Goal: Communication & Community: Answer question/provide support

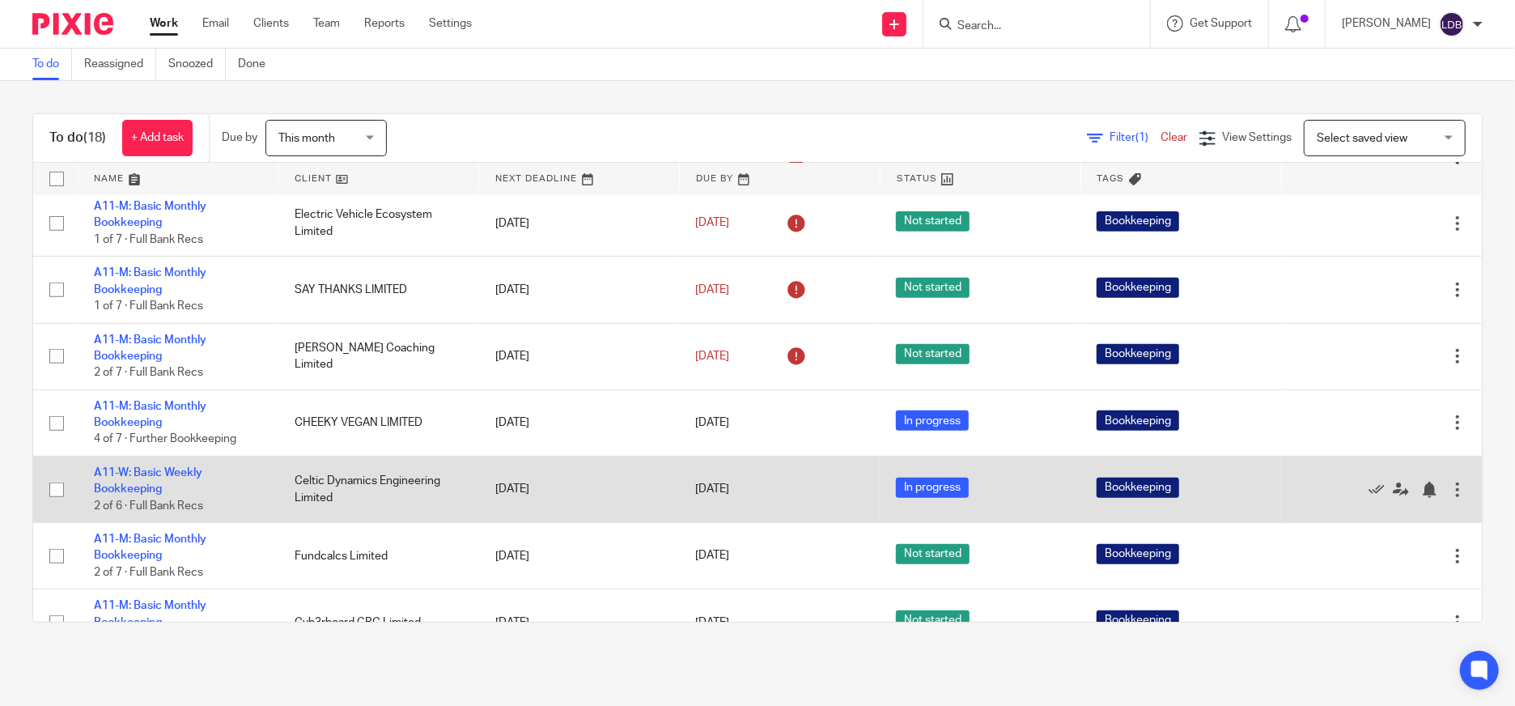
scroll to position [539, 0]
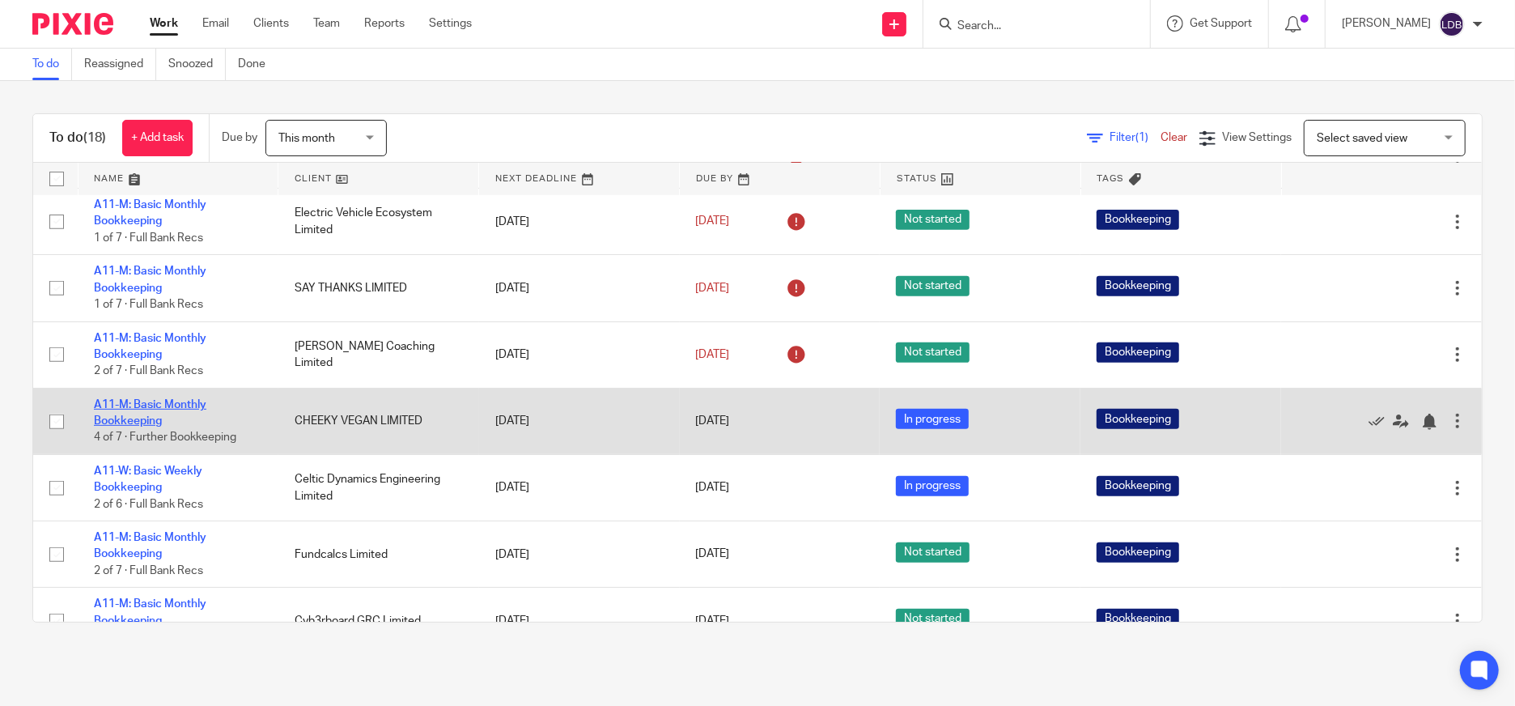
click at [155, 402] on link "A11-M: Basic Monthly Bookkeeping" at bounding box center [150, 413] width 113 height 28
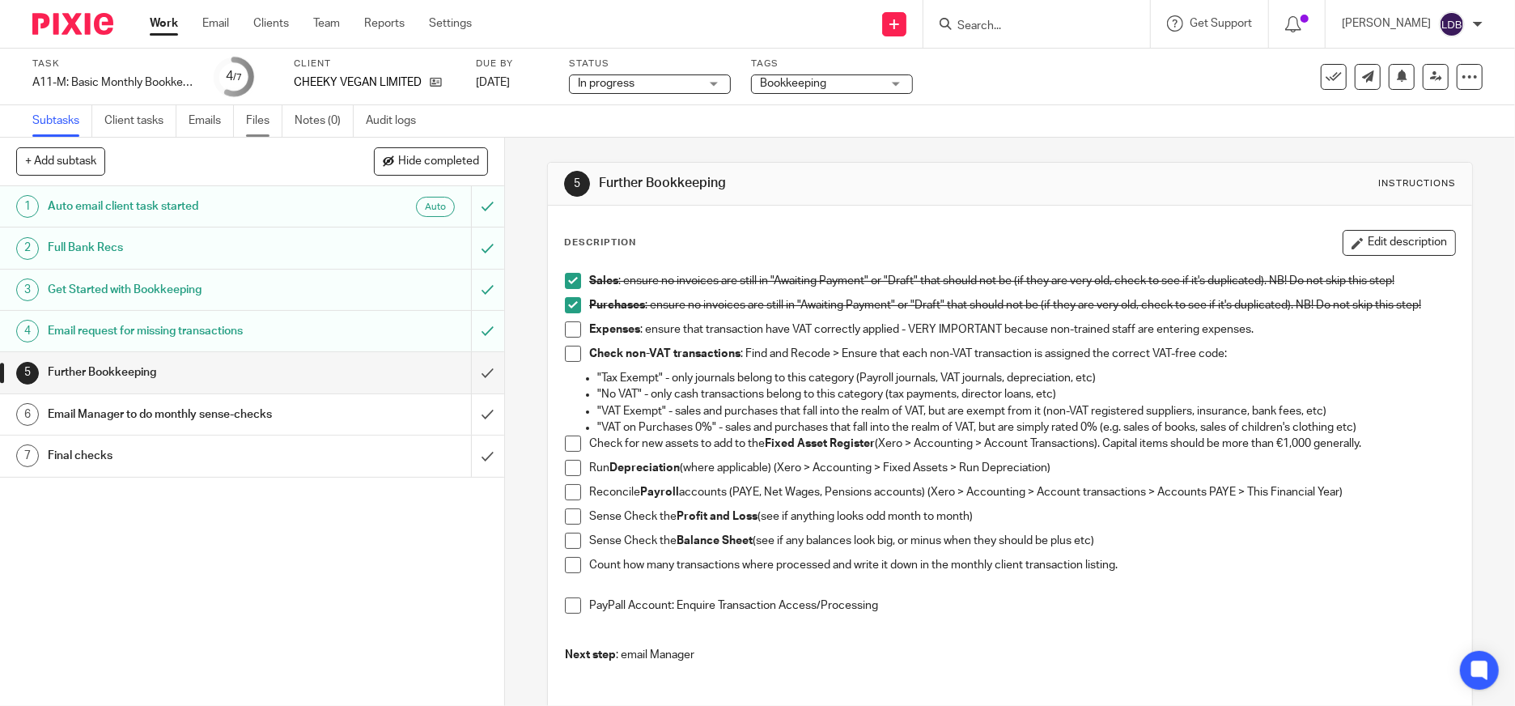
click at [265, 125] on link "Files" at bounding box center [264, 121] width 36 height 32
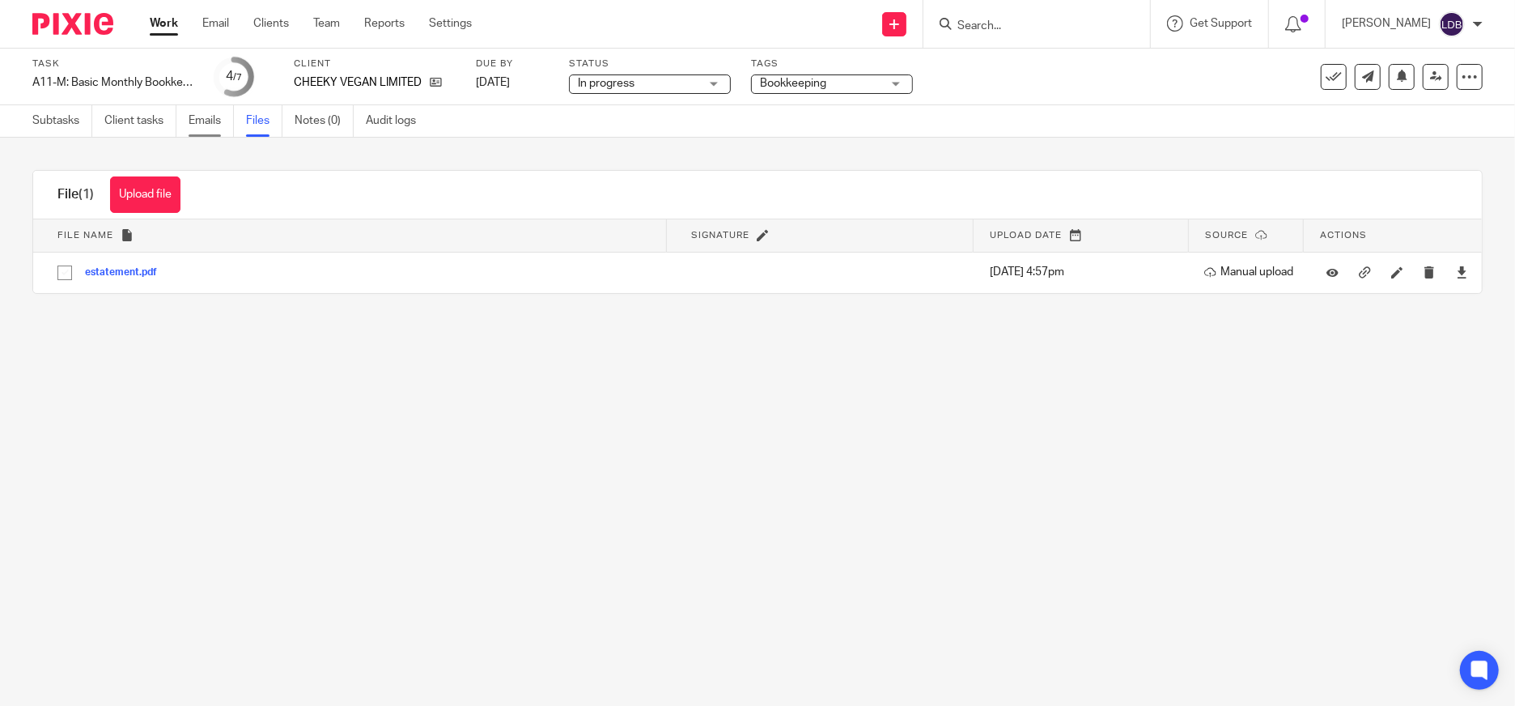
click at [200, 124] on link "Emails" at bounding box center [211, 121] width 45 height 32
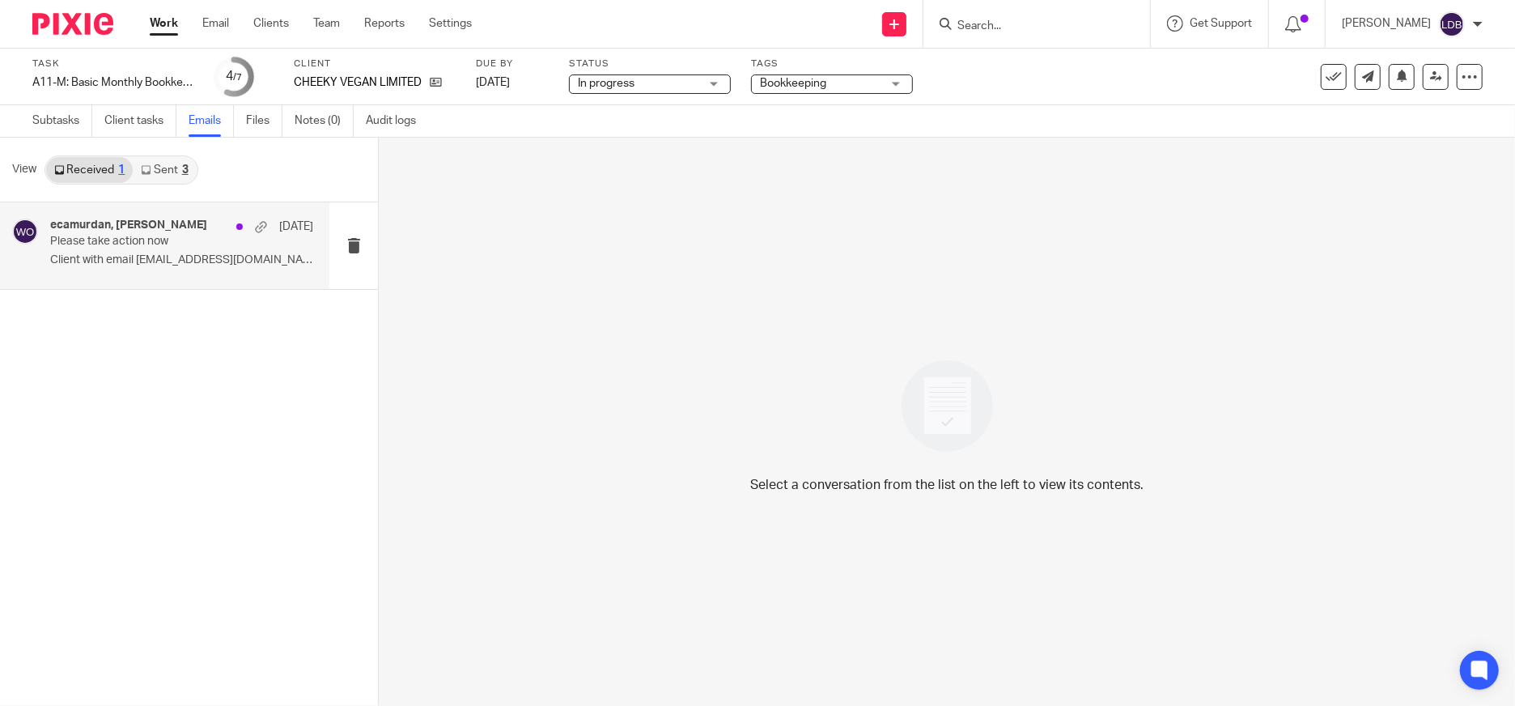
click at [134, 245] on p "Please take action now" at bounding box center [155, 242] width 210 height 14
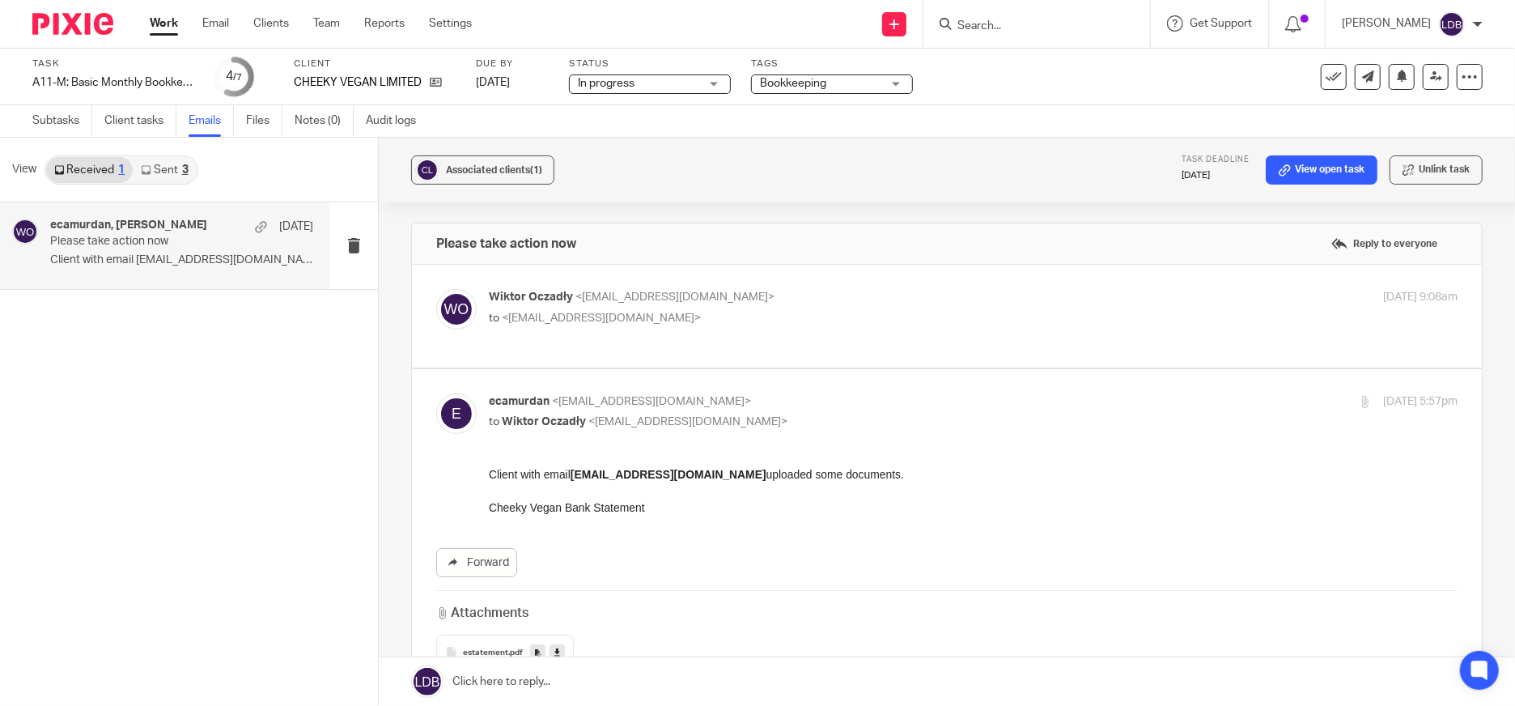
click at [178, 175] on link "Sent 3" at bounding box center [164, 170] width 63 height 26
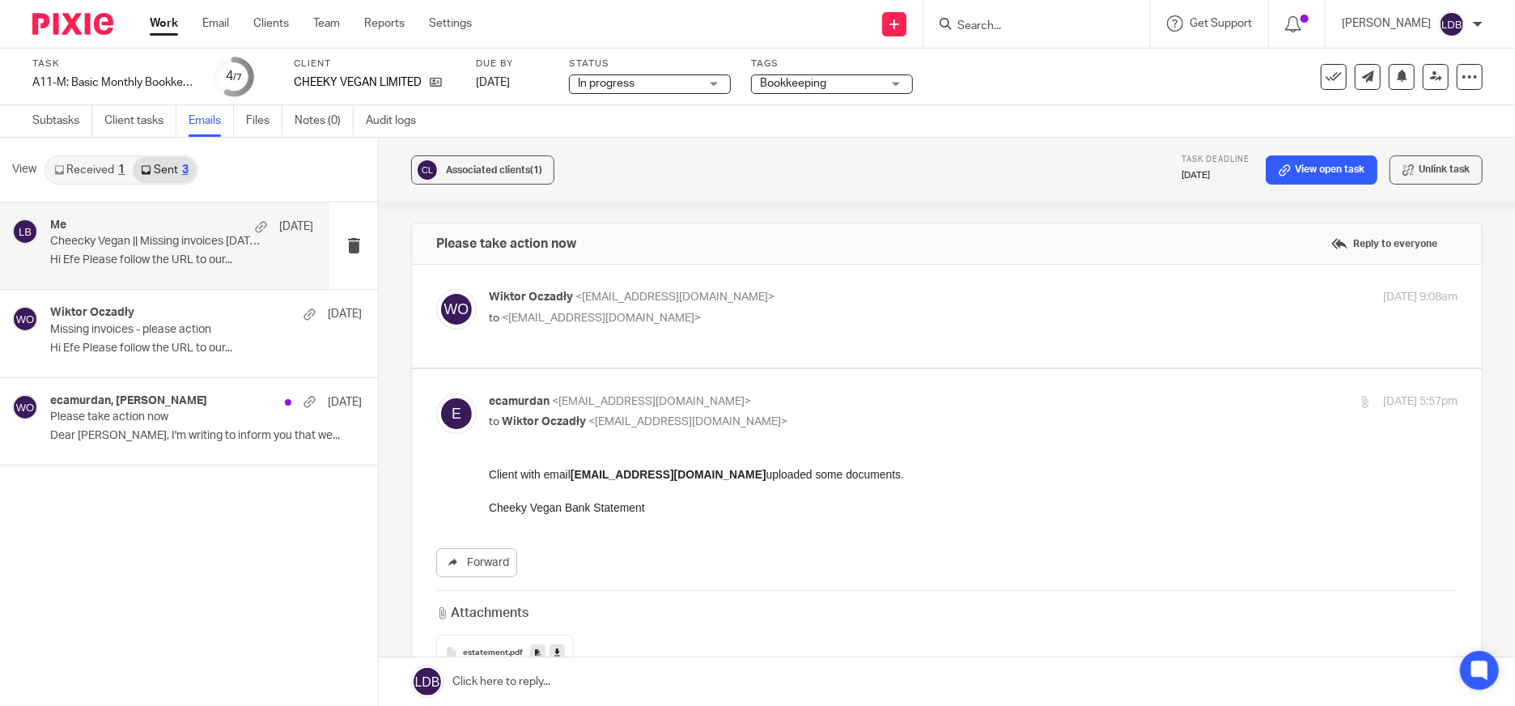
click at [182, 245] on p "Cheecky Vegan || Missing invoices July 2025 - Please Action" at bounding box center [155, 242] width 210 height 14
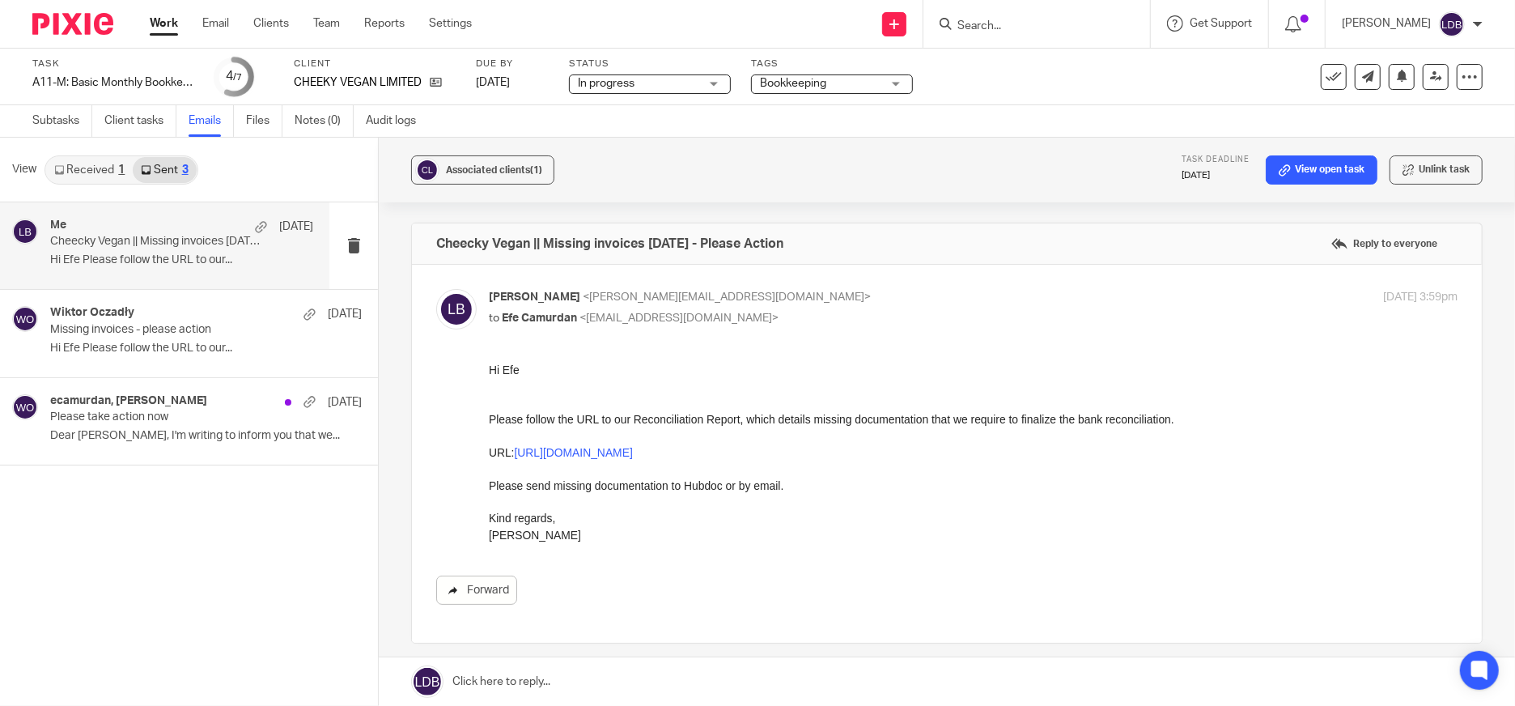
click at [486, 593] on link "Forward" at bounding box center [476, 590] width 81 height 29
click at [64, 119] on link "Subtasks" at bounding box center [62, 121] width 60 height 32
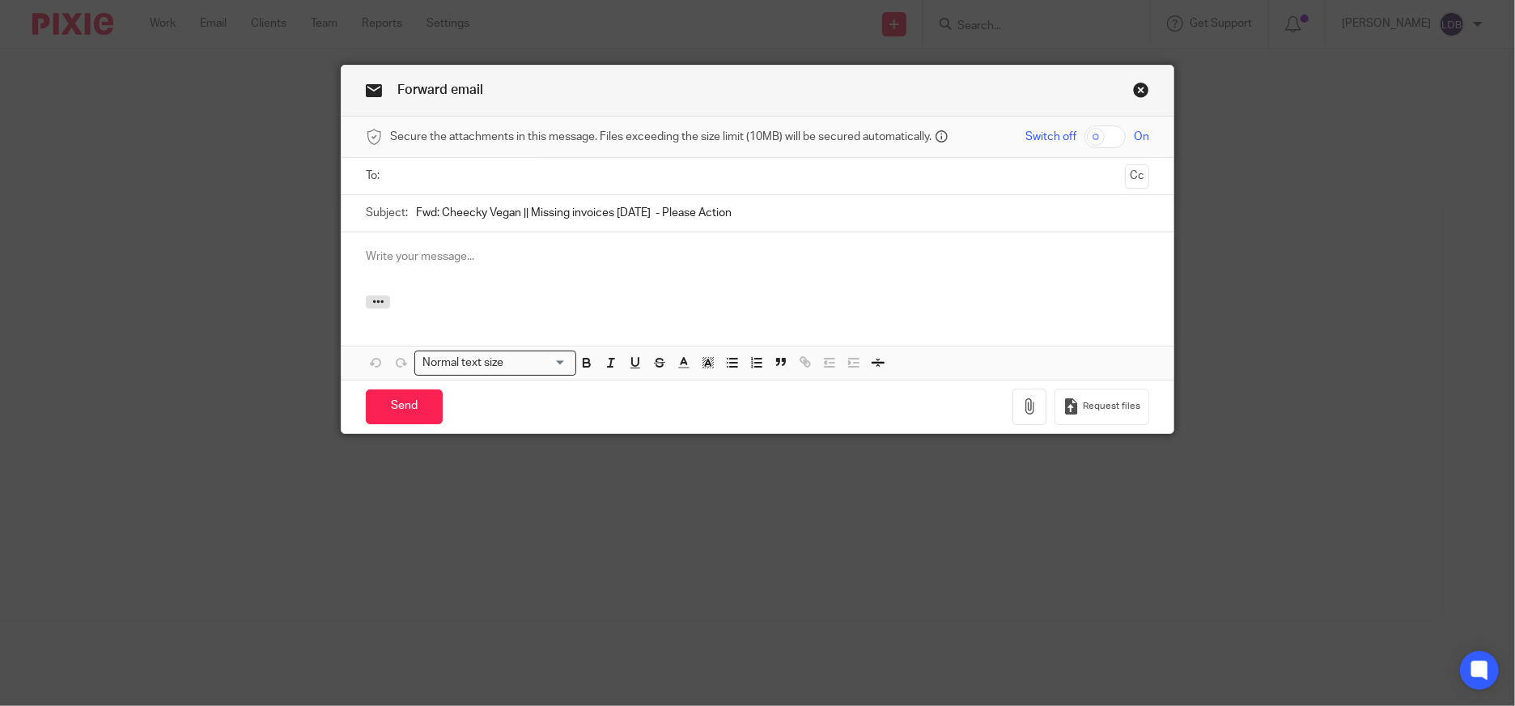
click at [459, 185] on input "text" at bounding box center [757, 176] width 722 height 19
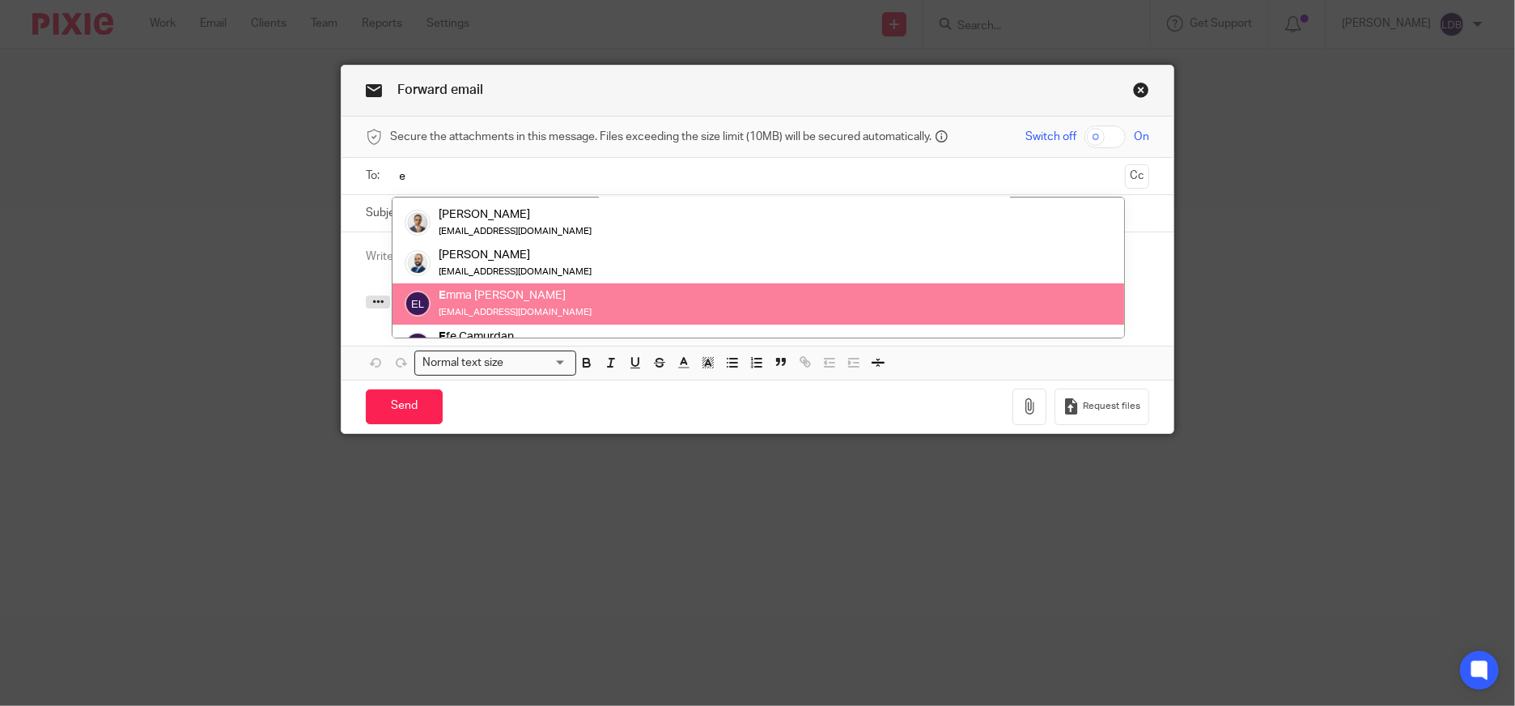
scroll to position [104, 0]
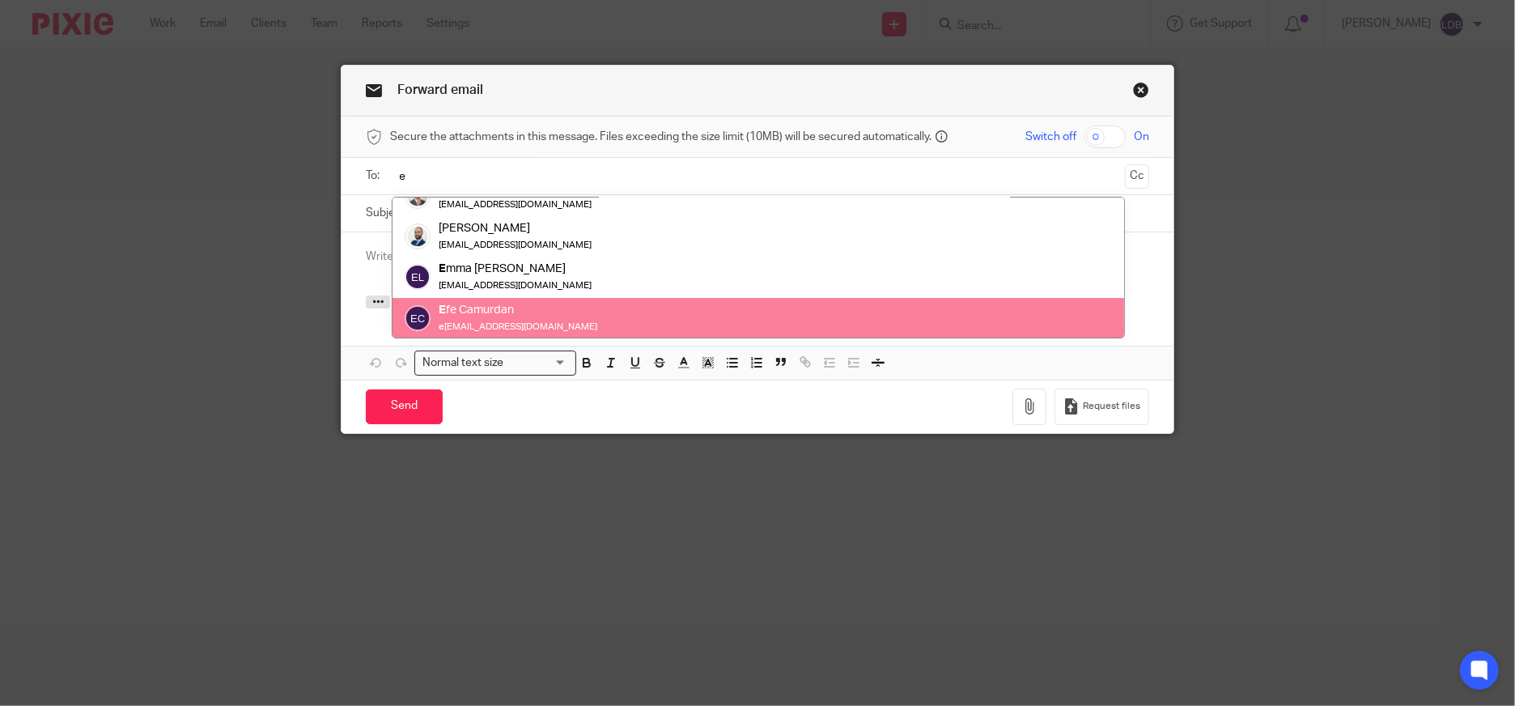
type input "e"
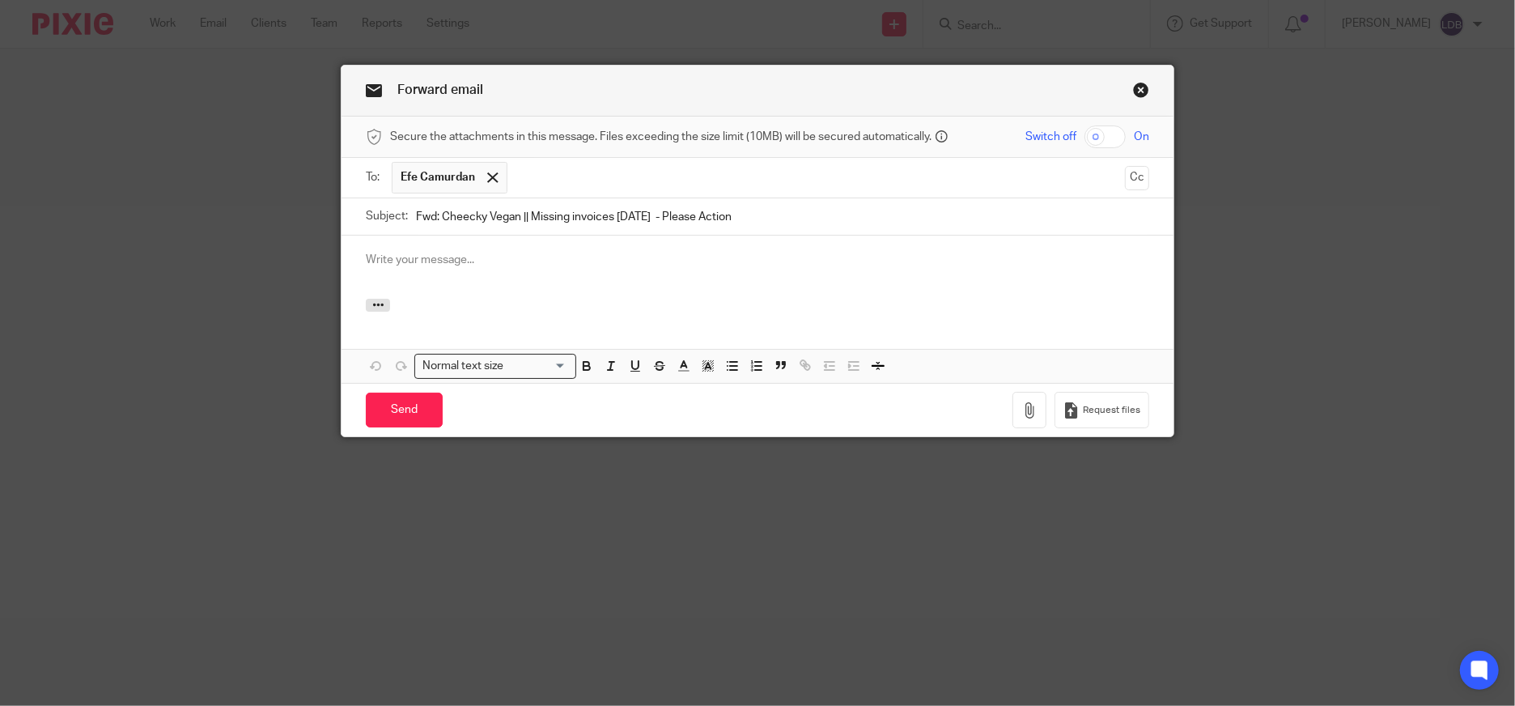
click at [508, 261] on p at bounding box center [758, 260] width 784 height 16
drag, startPoint x: 485, startPoint y: 257, endPoint x: 210, endPoint y: 261, distance: 274.5
click at [210, 261] on div "Forward email Secure the attachments in this message. Files exceeding the size …" at bounding box center [757, 353] width 1515 height 706
click at [393, 253] on p at bounding box center [758, 260] width 784 height 16
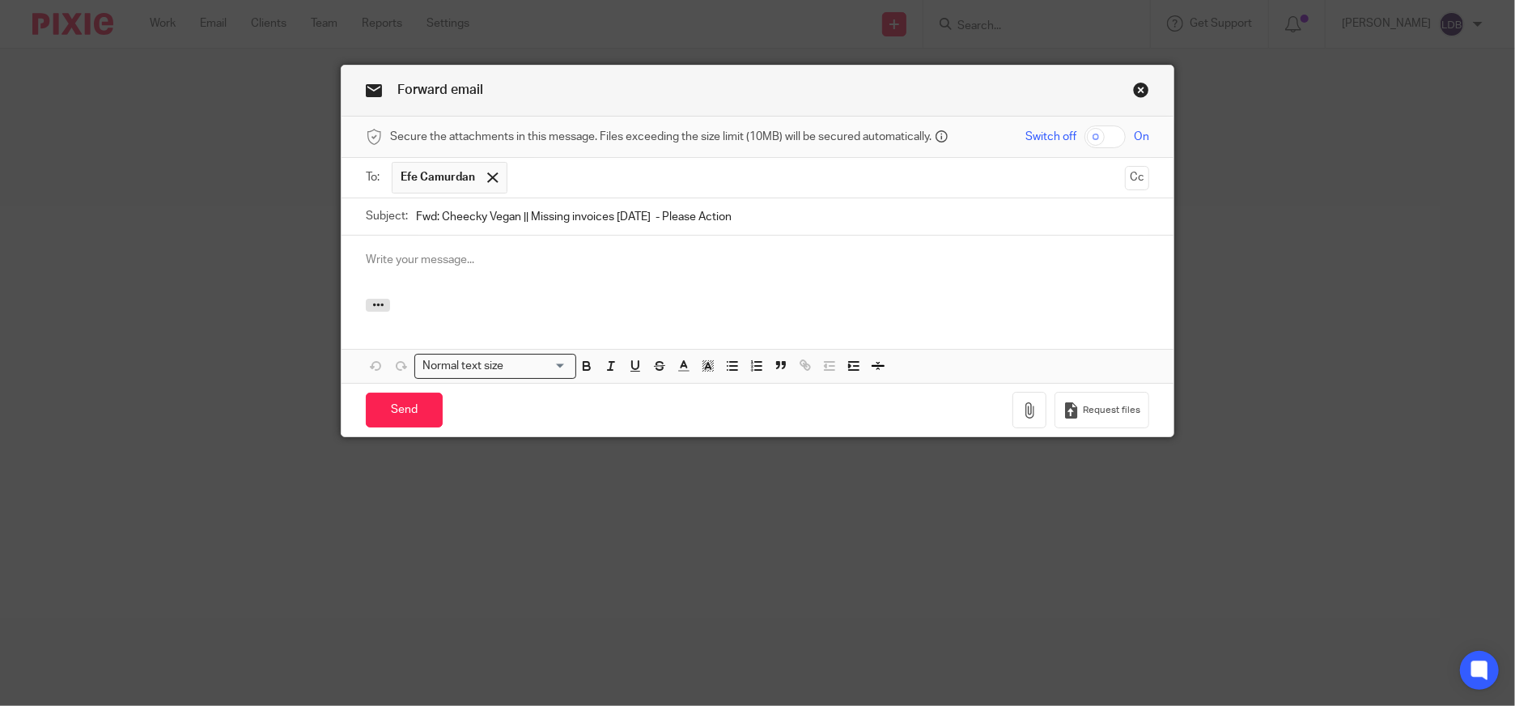
click at [437, 260] on p at bounding box center [758, 260] width 784 height 16
click at [366, 307] on button "button" at bounding box center [378, 305] width 24 height 13
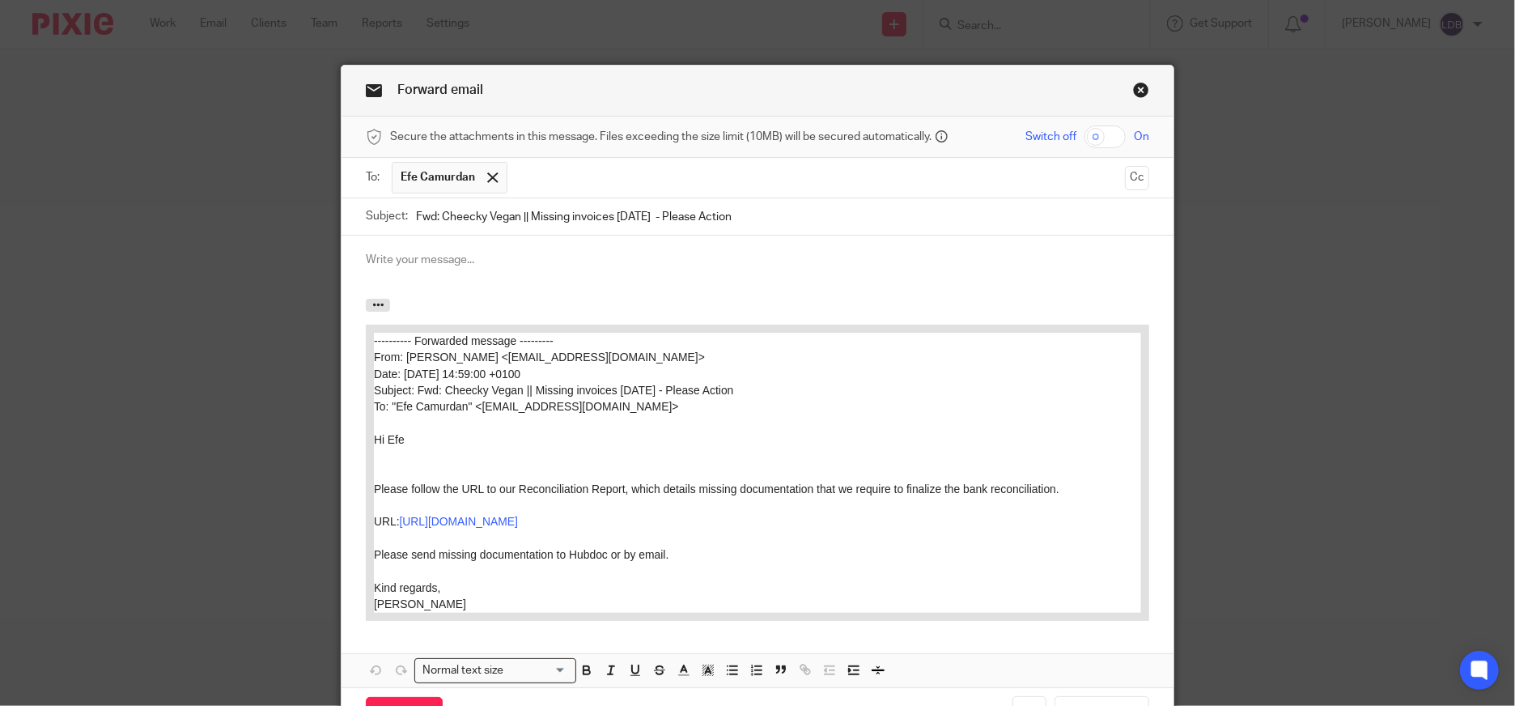
click at [410, 253] on p at bounding box center [758, 260] width 784 height 16
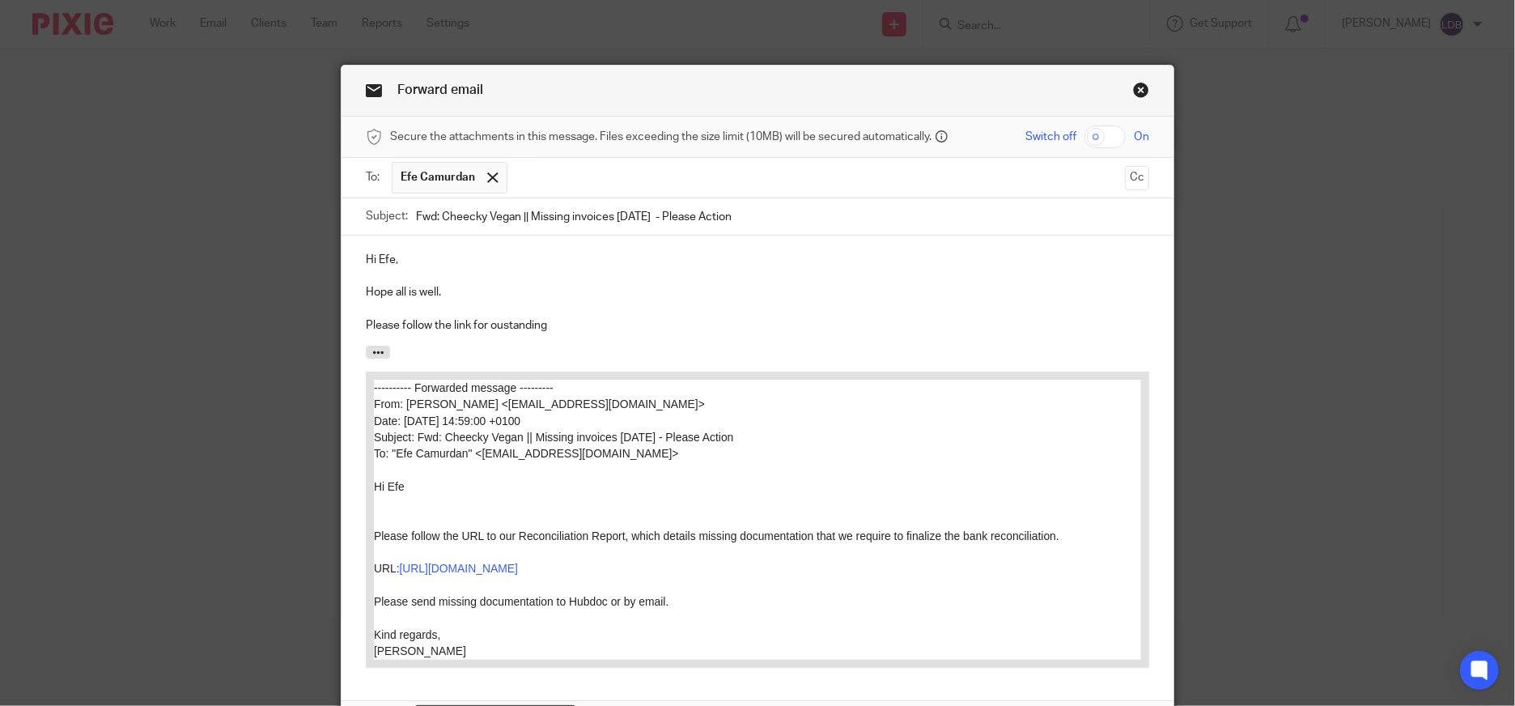
click at [426, 550] on p at bounding box center [757, 552] width 767 height 16
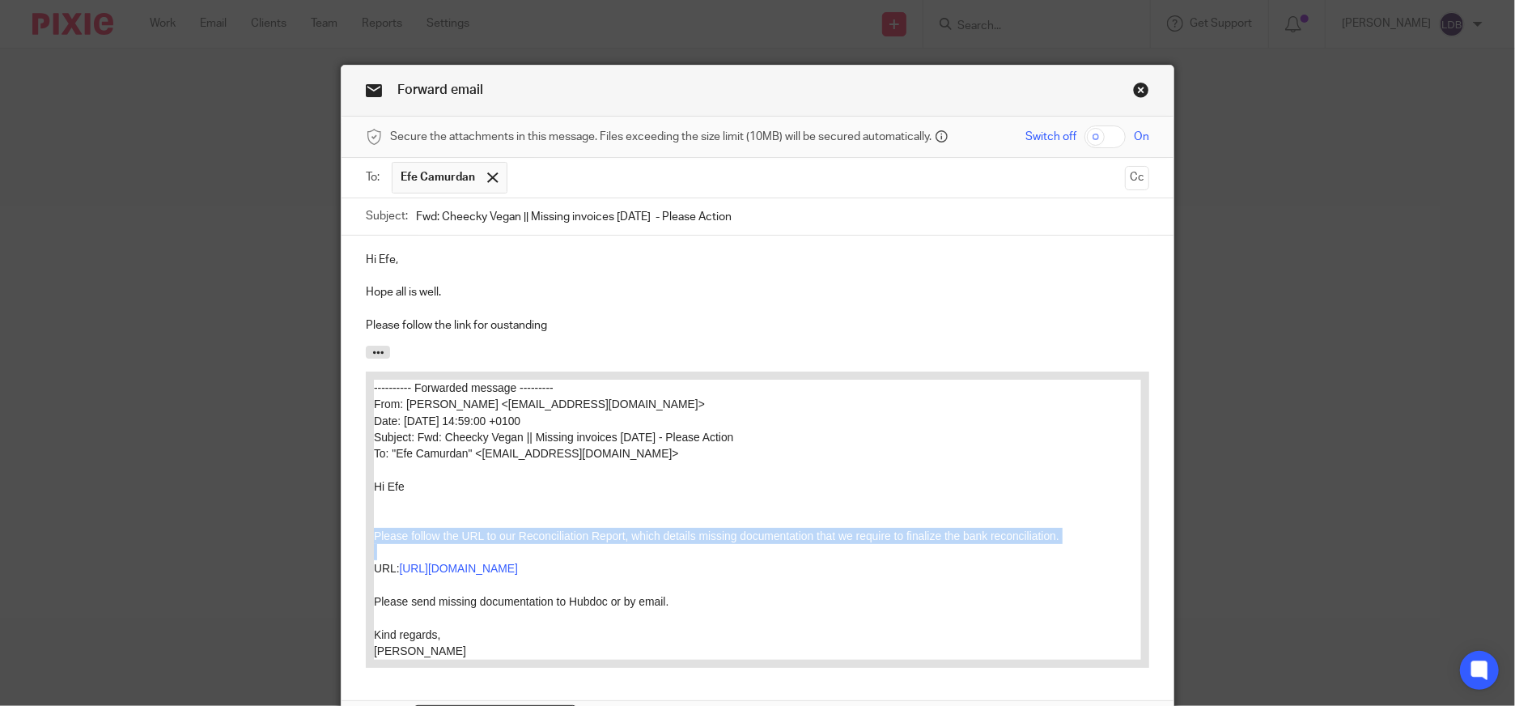
drag, startPoint x: 374, startPoint y: 537, endPoint x: 1077, endPoint y: 543, distance: 703.5
click at [1077, 543] on div "---------- Forwarded message --------- From: Lizinda De Beer <lizinda@firstacco…" at bounding box center [757, 519] width 767 height 279
copy div "Please follow the URL to our Reconciliation Report, which details missing docum…"
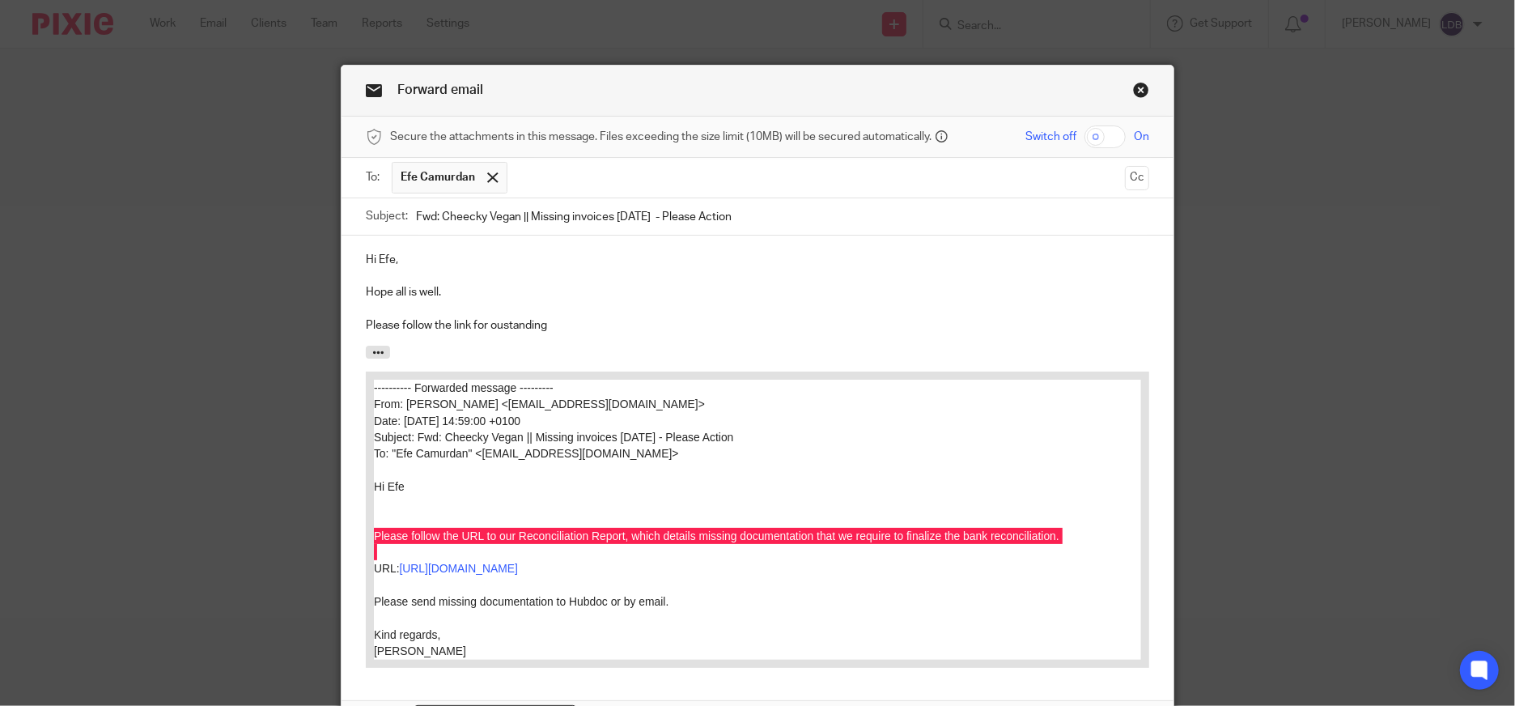
drag, startPoint x: 362, startPoint y: 321, endPoint x: 559, endPoint y: 335, distance: 197.2
click at [559, 335] on div "Hi Efe, Hope all is well. Please follow the link for oustanding" at bounding box center [758, 291] width 832 height 110
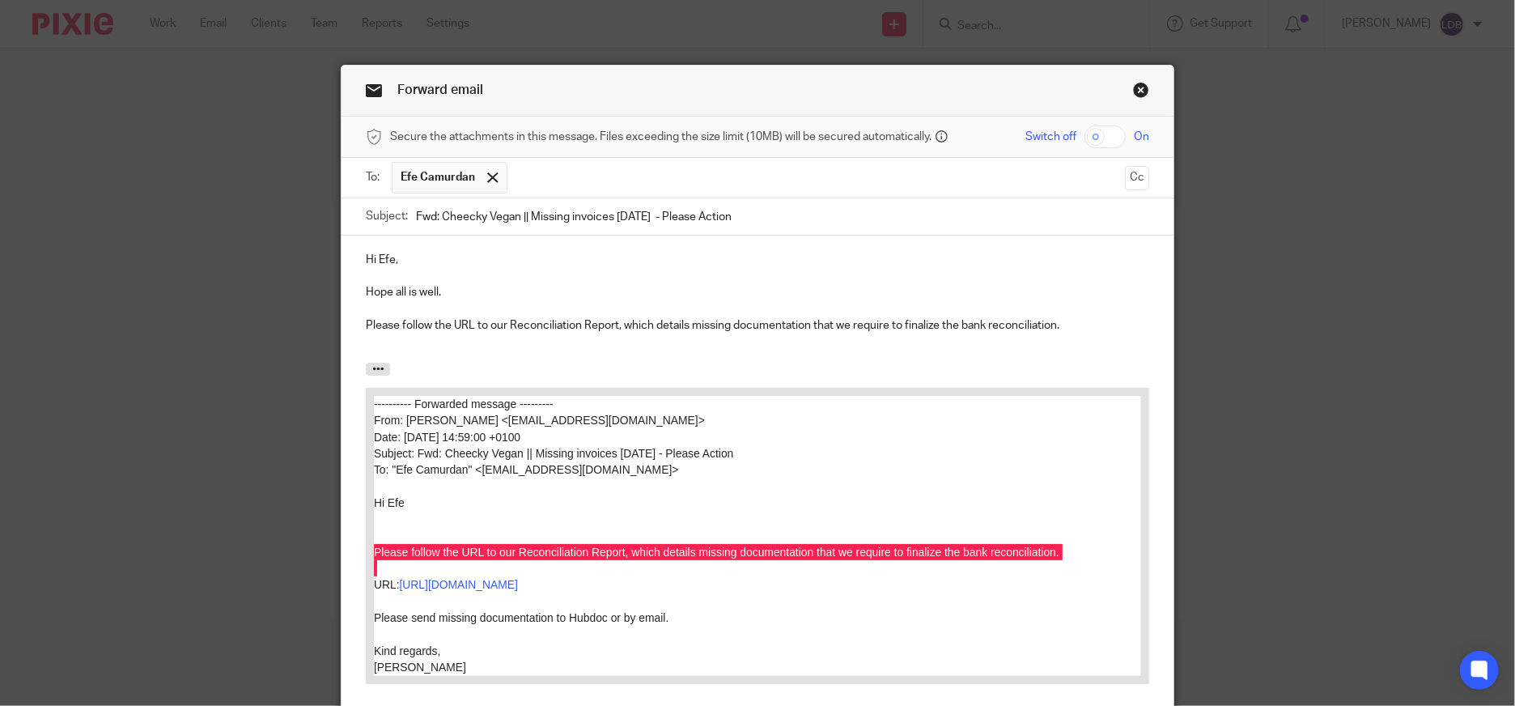
click at [628, 329] on p "Please follow the URL to our Reconciliation Report, which details missing docum…" at bounding box center [758, 325] width 784 height 16
click at [385, 345] on p at bounding box center [758, 342] width 784 height 16
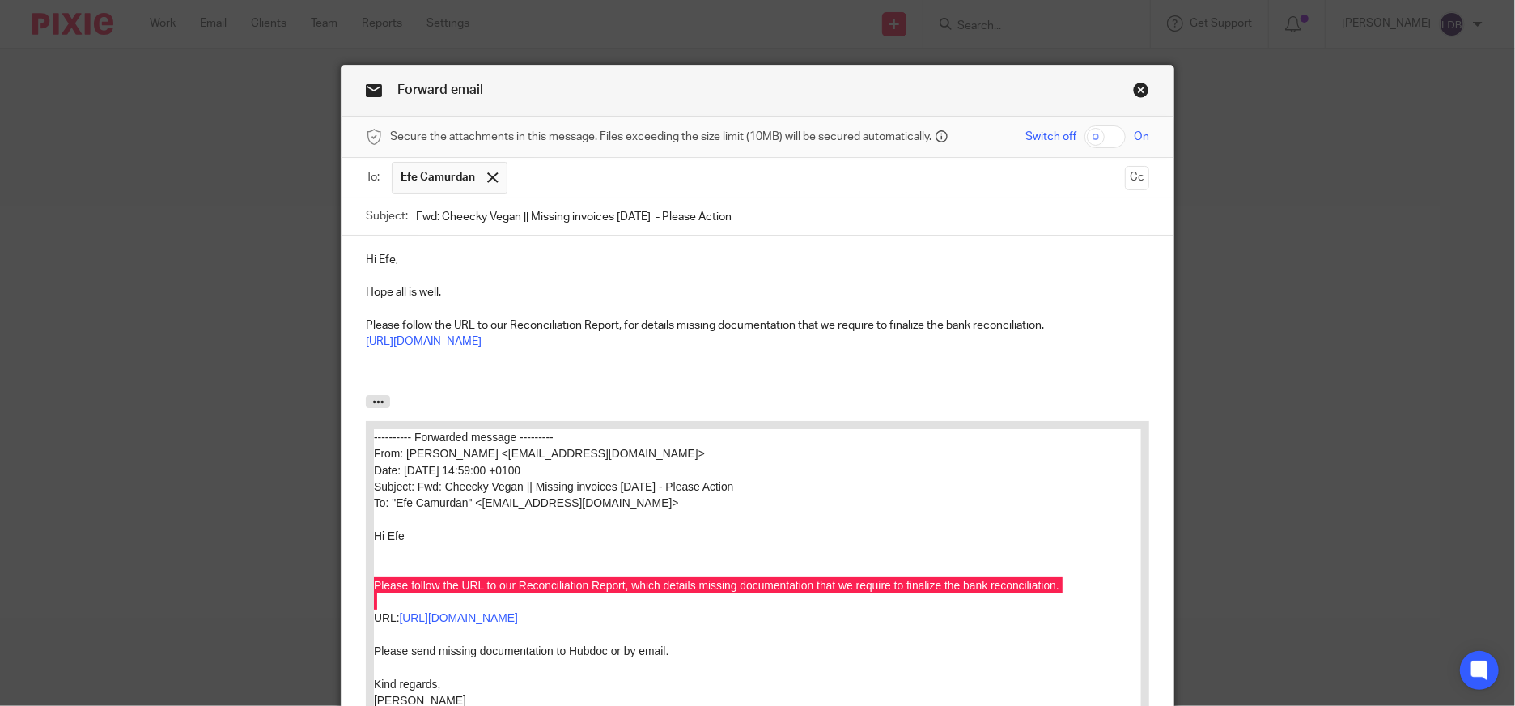
click at [0, 0] on span "Report" at bounding box center [0, 0] width 0 height 0
click at [0, 0] on span "details" at bounding box center [0, 0] width 0 height 0
click at [434, 381] on p at bounding box center [758, 375] width 784 height 16
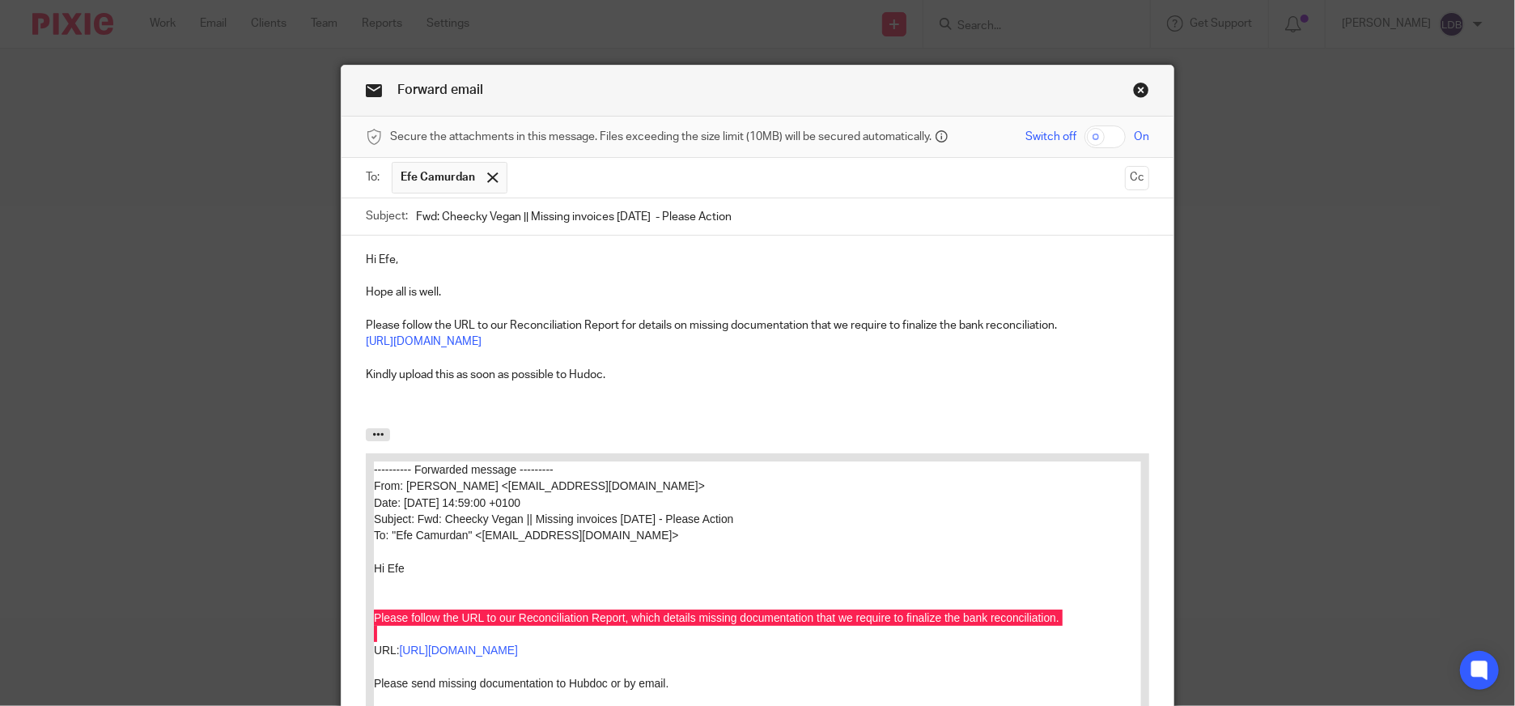
click at [0, 0] on qb-div "Change the word order this to Hudoc" at bounding box center [0, 0] width 0 height 0
click at [0, 0] on span "to Hudoc" at bounding box center [0, 0] width 0 height 0
drag, startPoint x: 447, startPoint y: 376, endPoint x: 466, endPoint y: 397, distance: 28.6
click at [447, 376] on p "Kindly upload this to Hudoc as soon as possible." at bounding box center [758, 375] width 784 height 16
click at [372, 412] on p at bounding box center [758, 407] width 784 height 16
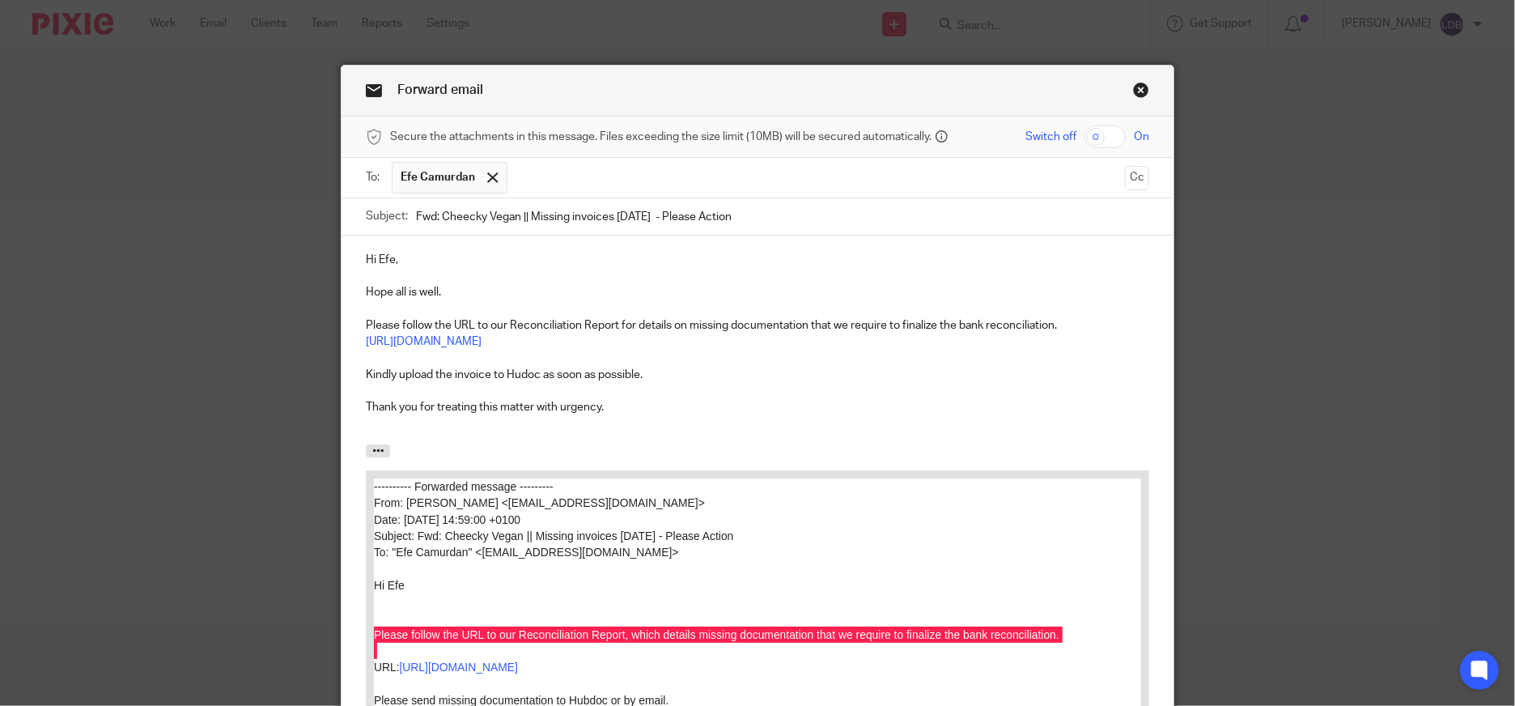
scroll to position [240, 0]
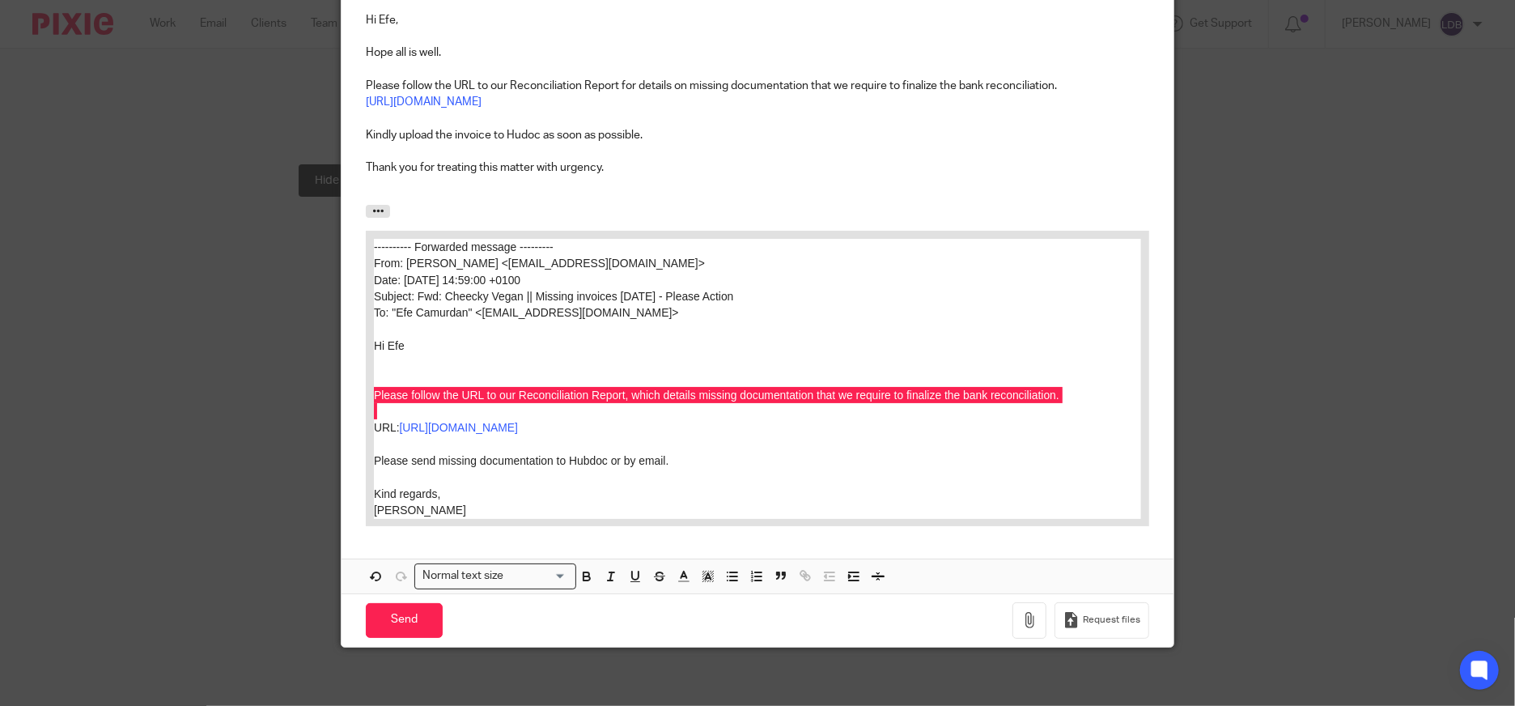
click at [373, 211] on icon "button" at bounding box center [378, 211] width 12 height 12
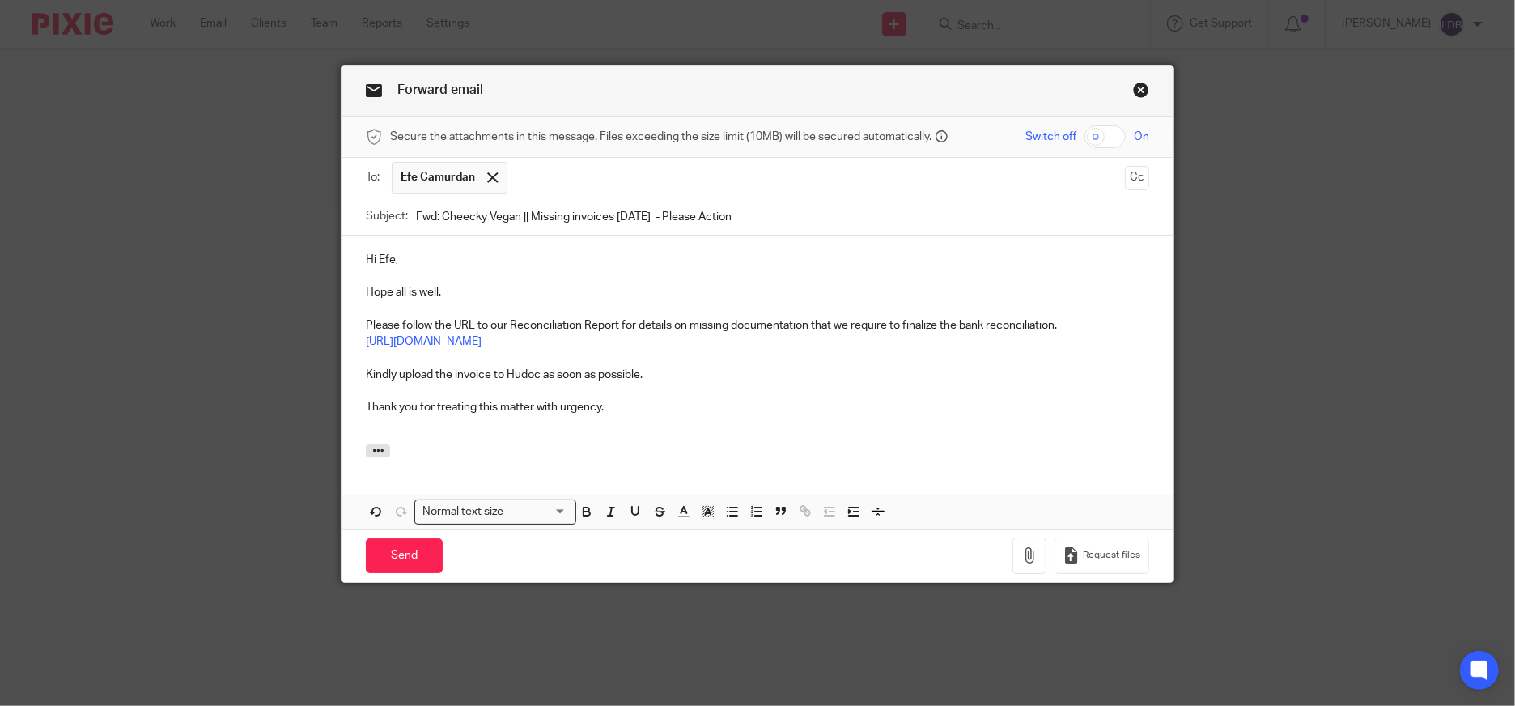
click at [523, 434] on div "Hi Efe, Hope all is well. Please follow the URL to our Reconciliation Report fo…" at bounding box center [758, 340] width 832 height 209
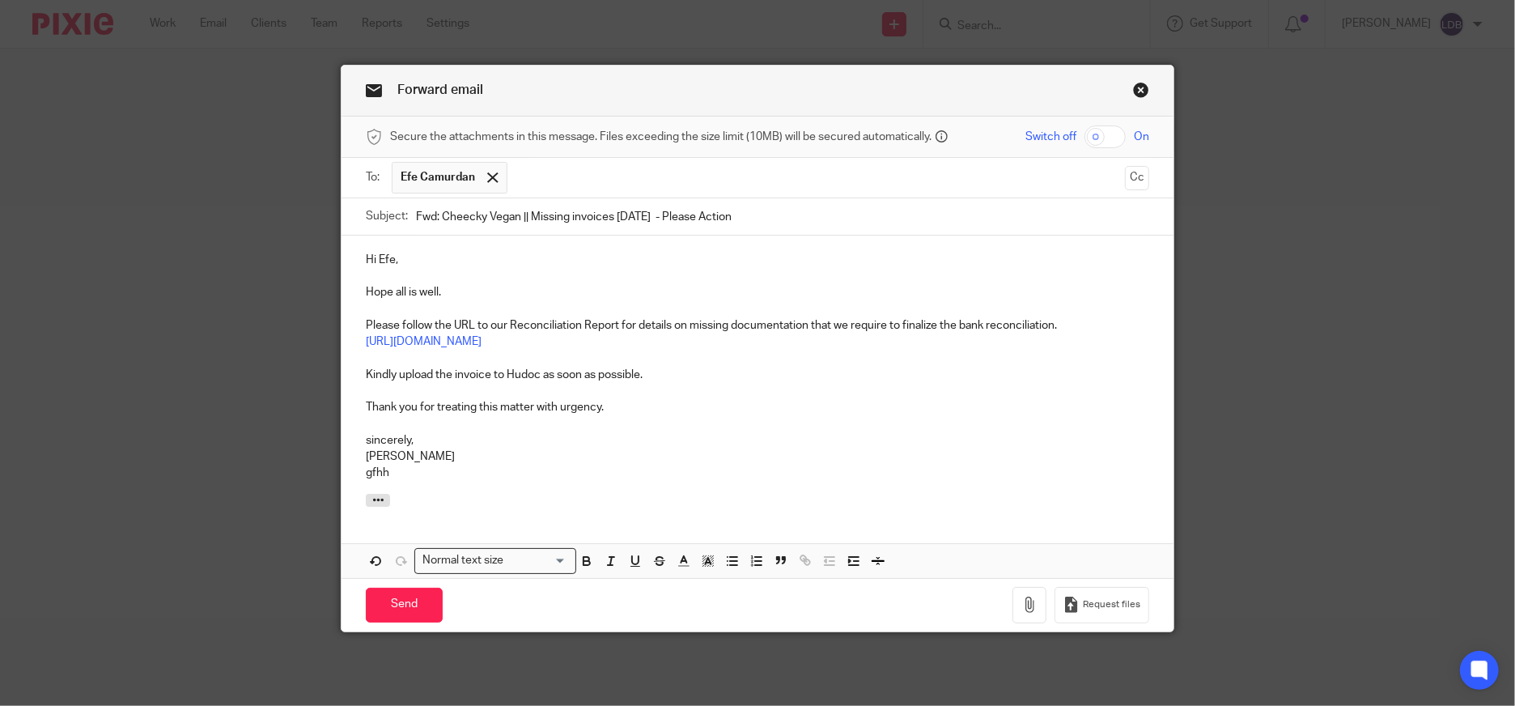
click at [389, 439] on p "sincerely," at bounding box center [758, 440] width 784 height 16
click at [391, 437] on p "sincerely," at bounding box center [758, 440] width 784 height 16
drag, startPoint x: 393, startPoint y: 475, endPoint x: 299, endPoint y: 469, distance: 94.9
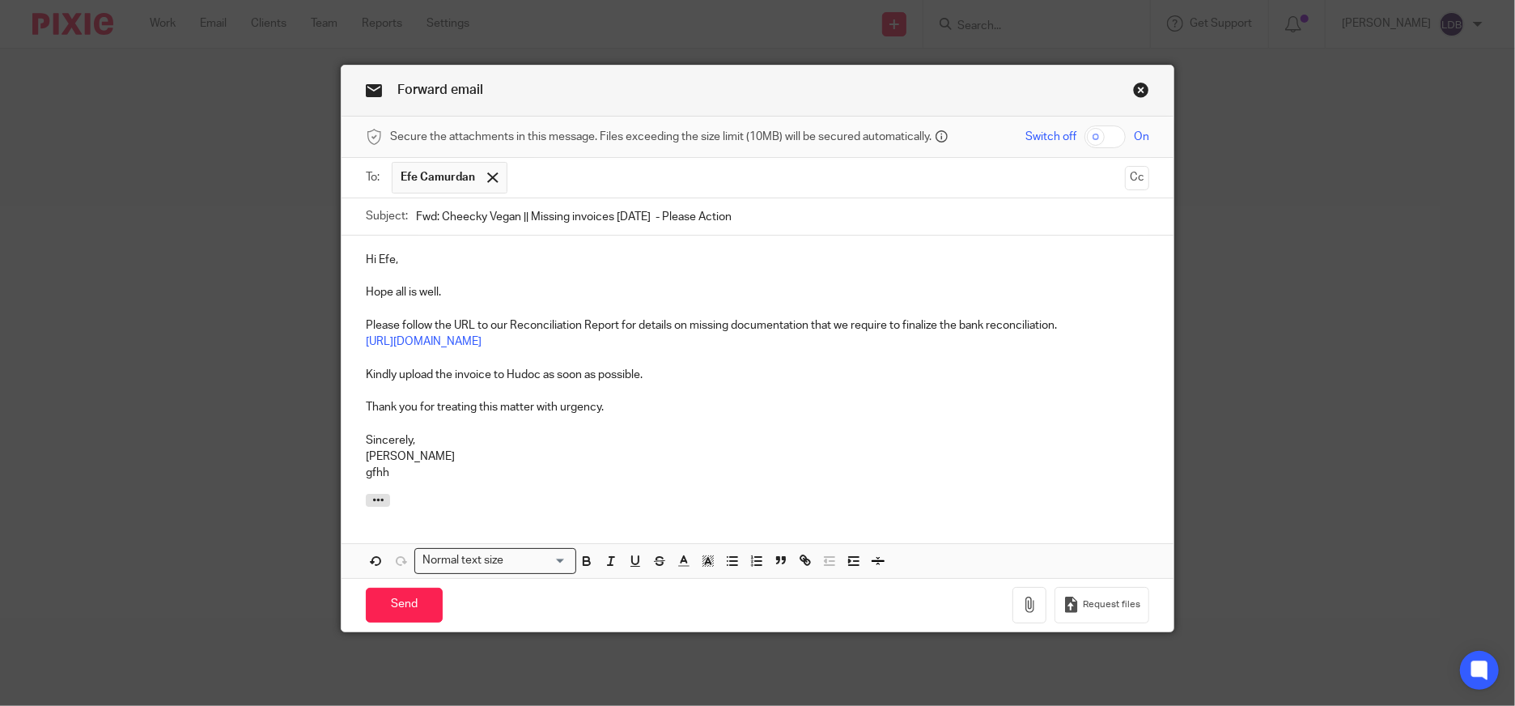
click at [299, 469] on div "Forward email Secure the attachments in this message. Files exceeding the size …" at bounding box center [757, 353] width 1515 height 706
click at [378, 608] on input "Send" at bounding box center [404, 605] width 77 height 35
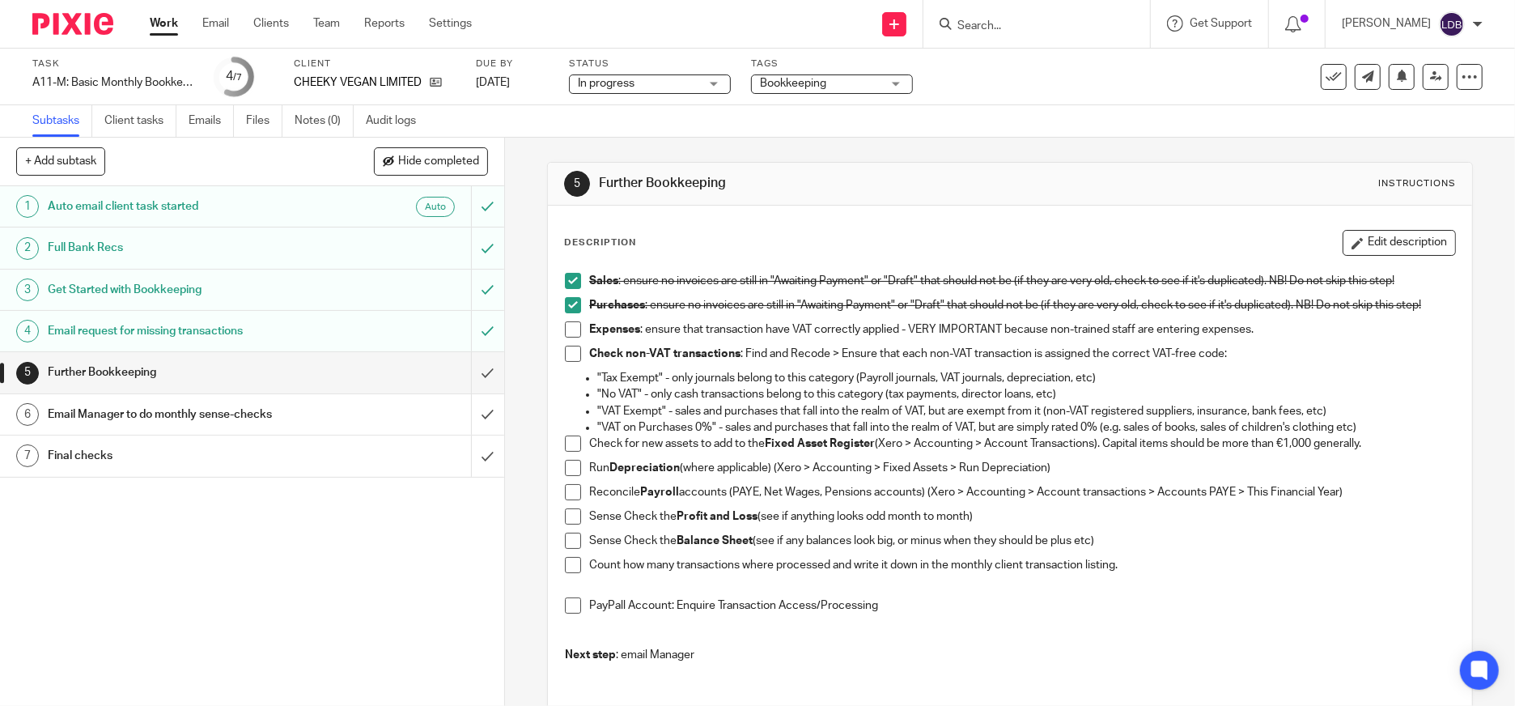
click at [570, 350] on span at bounding box center [573, 354] width 16 height 16
click at [577, 342] on li "Expenses : ensure that transaction have VAT correctly applied - VERY IMPORTANT …" at bounding box center [1010, 333] width 890 height 24
click at [565, 331] on span at bounding box center [573, 329] width 16 height 16
click at [565, 446] on span at bounding box center [573, 444] width 16 height 16
click at [569, 465] on span at bounding box center [573, 468] width 16 height 16
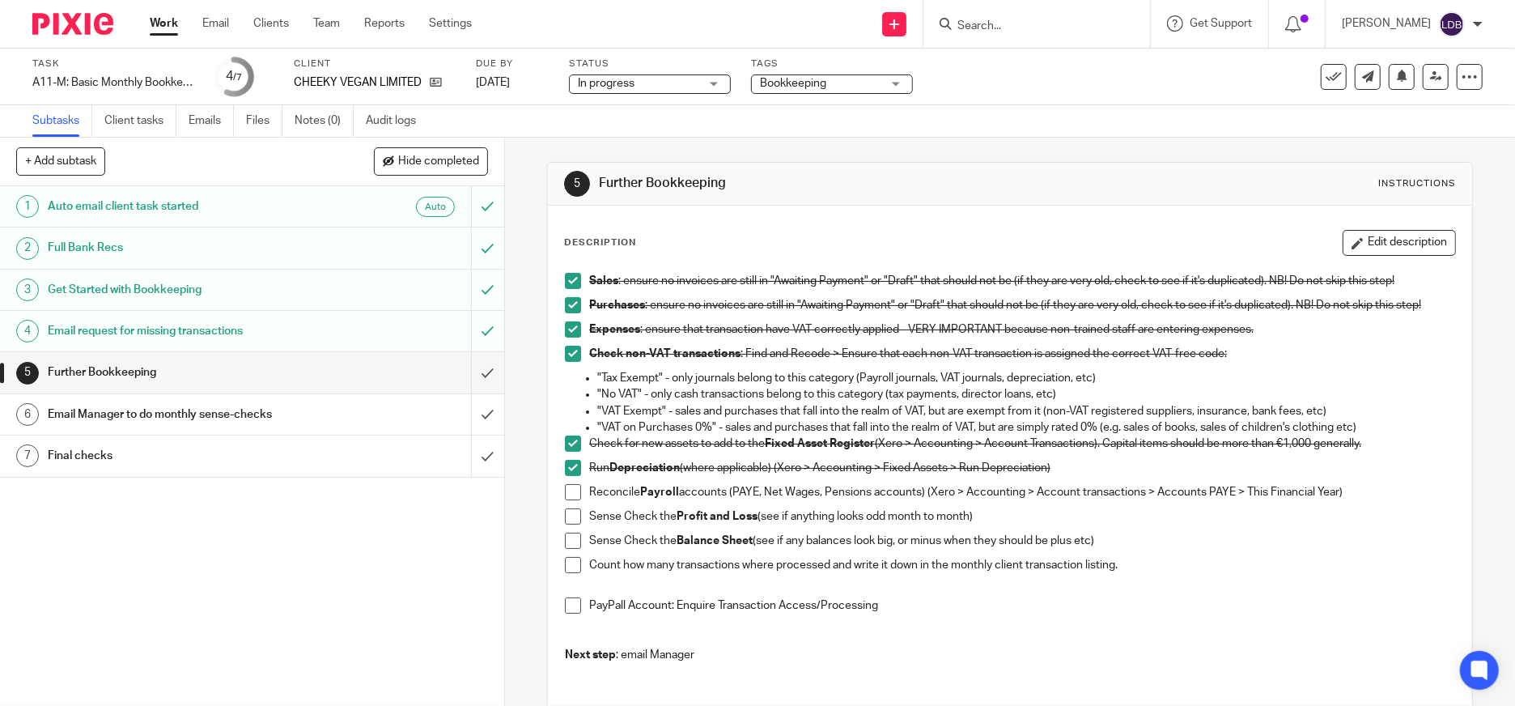
click at [570, 516] on span at bounding box center [573, 516] width 16 height 16
click at [567, 541] on span at bounding box center [573, 541] width 16 height 16
click at [306, 532] on div "1 Auto email client task started Auto 2 Full Bank Recs 3 Get Started with Bookk…" at bounding box center [252, 446] width 504 height 520
click at [197, 121] on link "Emails" at bounding box center [211, 121] width 45 height 32
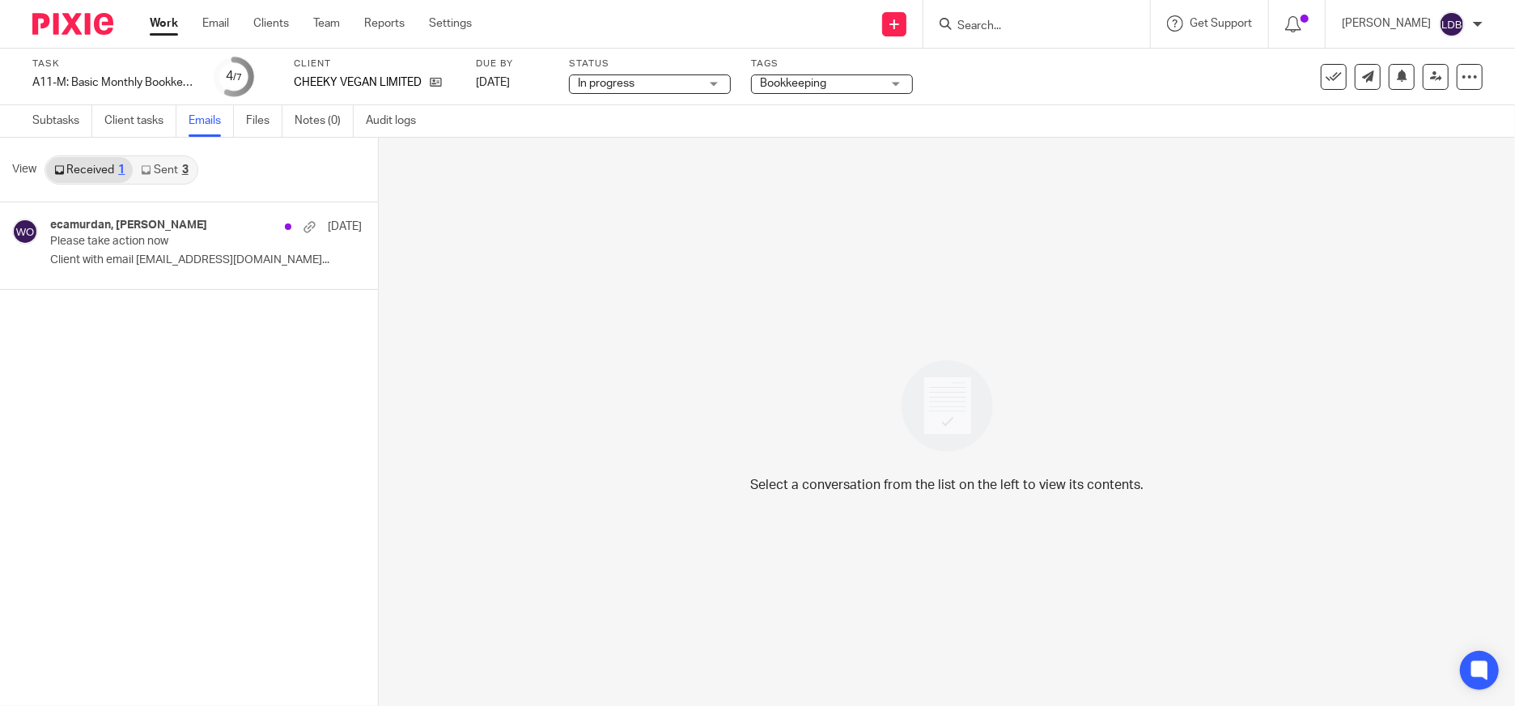
click at [161, 165] on link "Sent 3" at bounding box center [164, 170] width 63 height 26
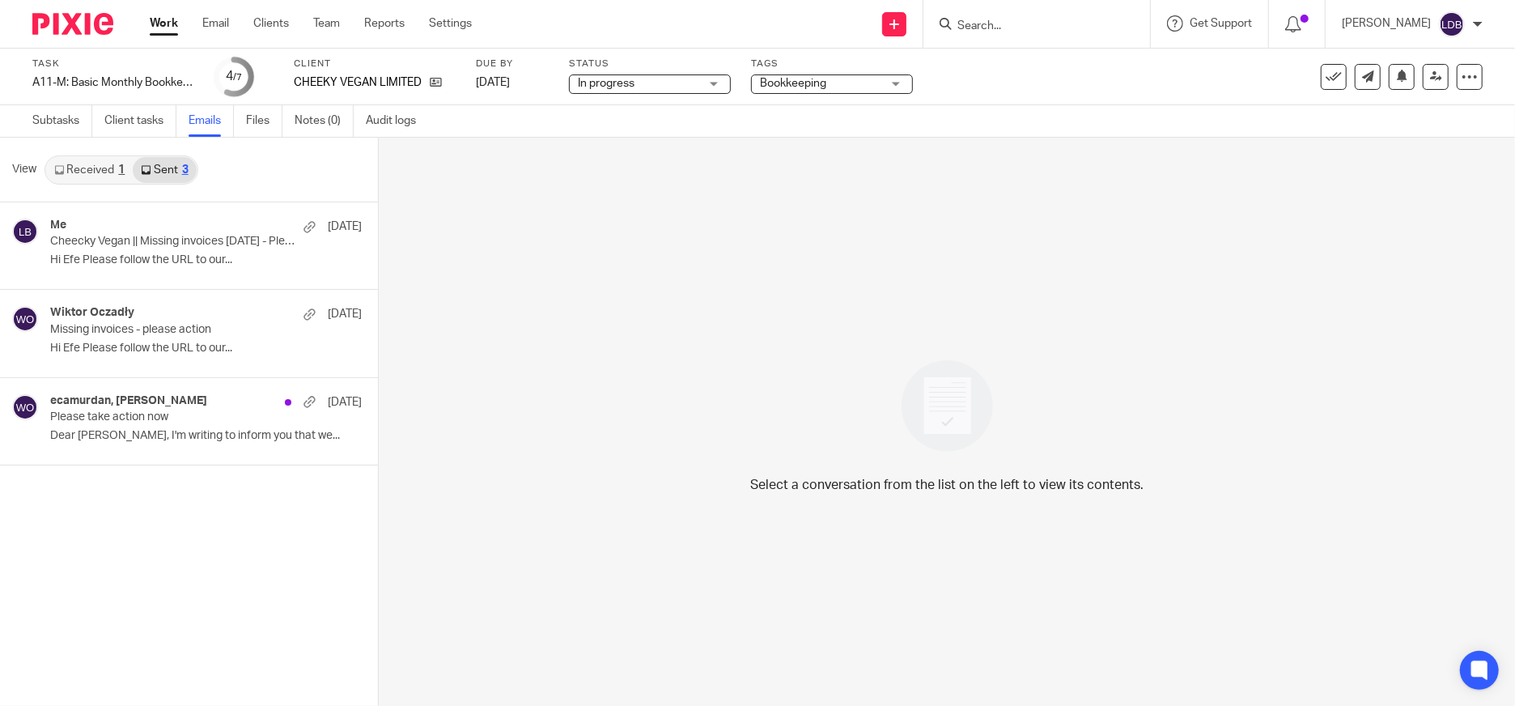
click at [87, 159] on link "Received 1" at bounding box center [89, 170] width 87 height 26
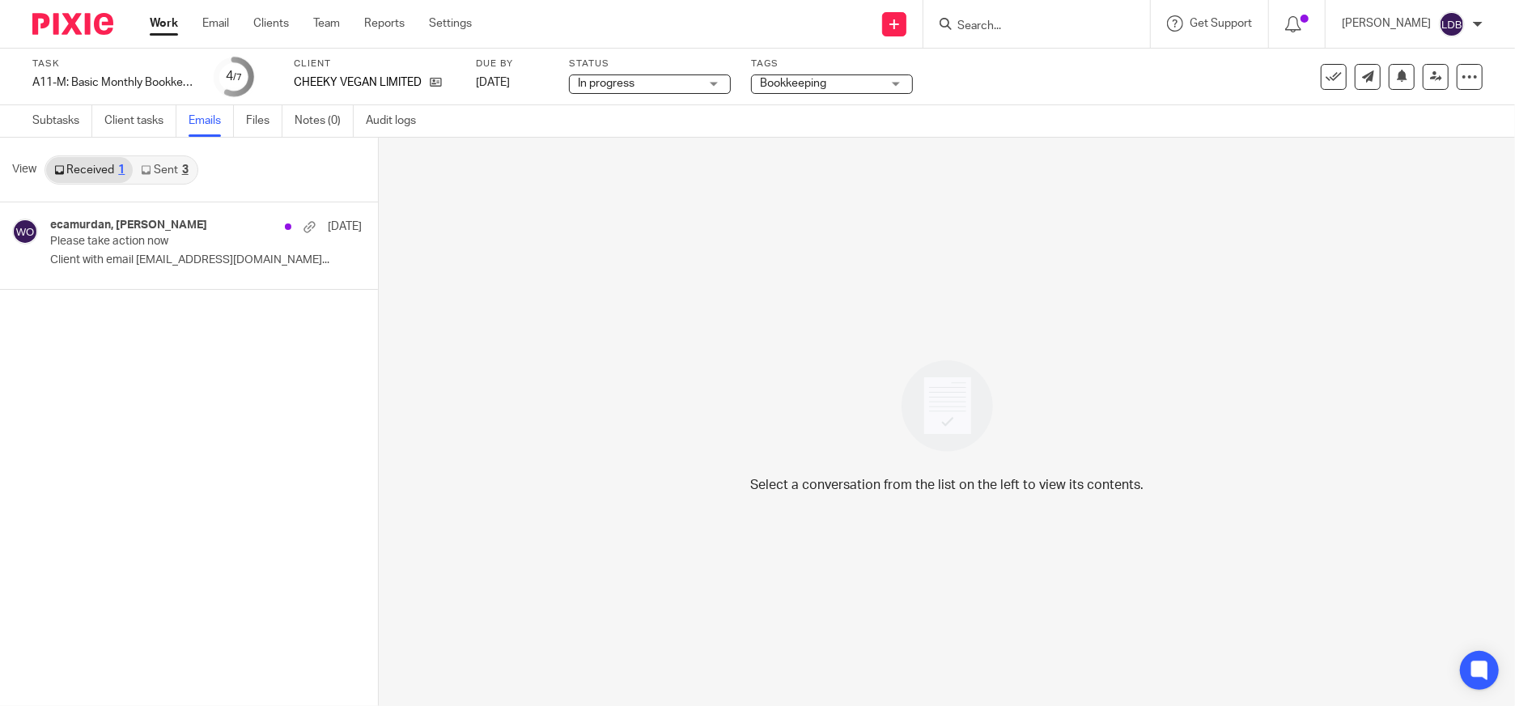
drag, startPoint x: 164, startPoint y: 343, endPoint x: 155, endPoint y: 329, distance: 16.8
drag, startPoint x: 155, startPoint y: 329, endPoint x: 126, endPoint y: 324, distance: 28.9
click at [126, 324] on div "ecamurdan, [PERSON_NAME] [DATE] Please take action now Client with email [EMAIL…" at bounding box center [189, 454] width 378 height 504
click at [49, 121] on link "Subtasks" at bounding box center [62, 121] width 60 height 32
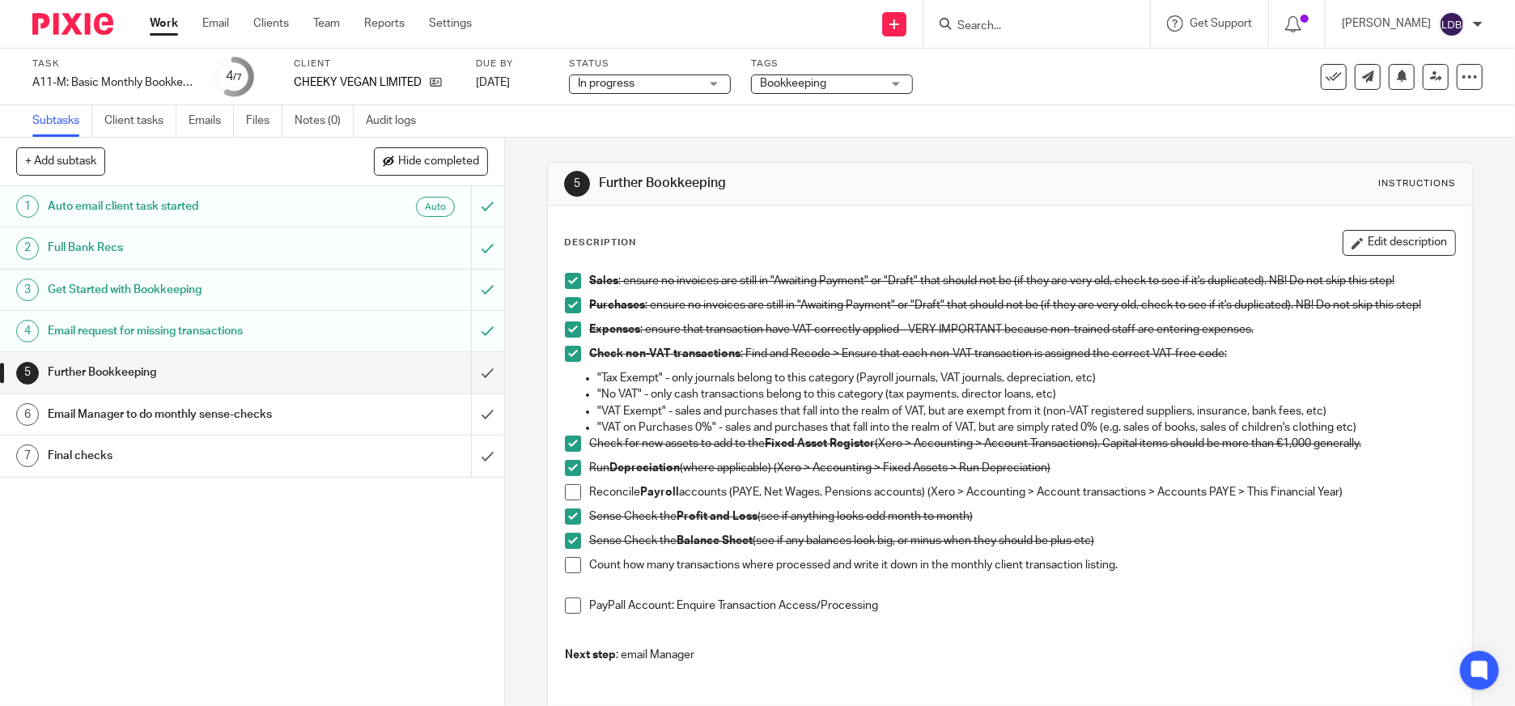
click at [891, 607] on p "PayPall Account: Enquire Transaction Access/Processing" at bounding box center [1022, 605] width 866 height 16
click at [873, 604] on p "PayPall Account: Enquire Transaction Access/Processing" at bounding box center [1022, 605] width 866 height 16
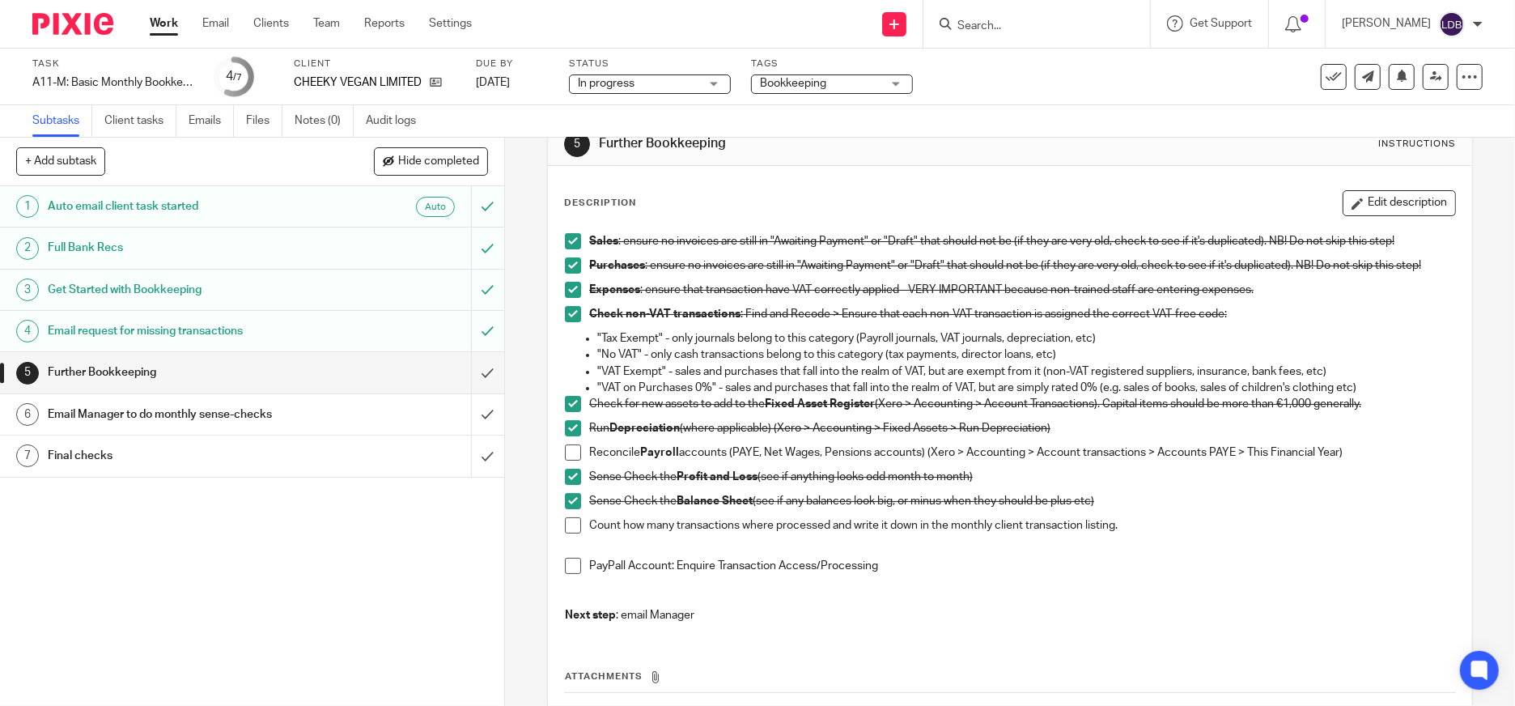
scroll to position [60, 0]
